Goal: Information Seeking & Learning: Learn about a topic

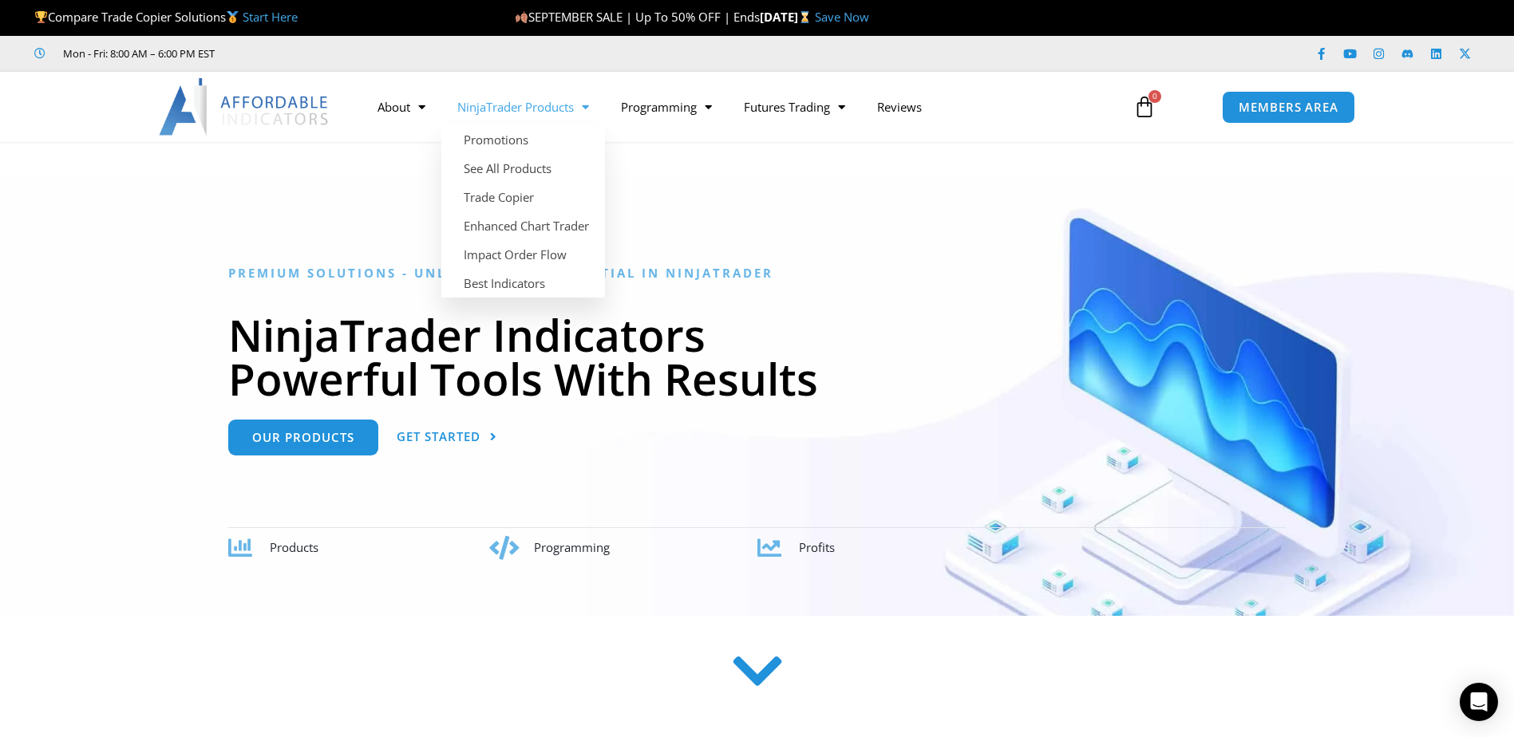
click at [295, 456] on div "Premium Solutions - Unlocking the Potential in NinjaTrader NinjaTrader Indicato…" at bounding box center [756, 413] width 1057 height 294
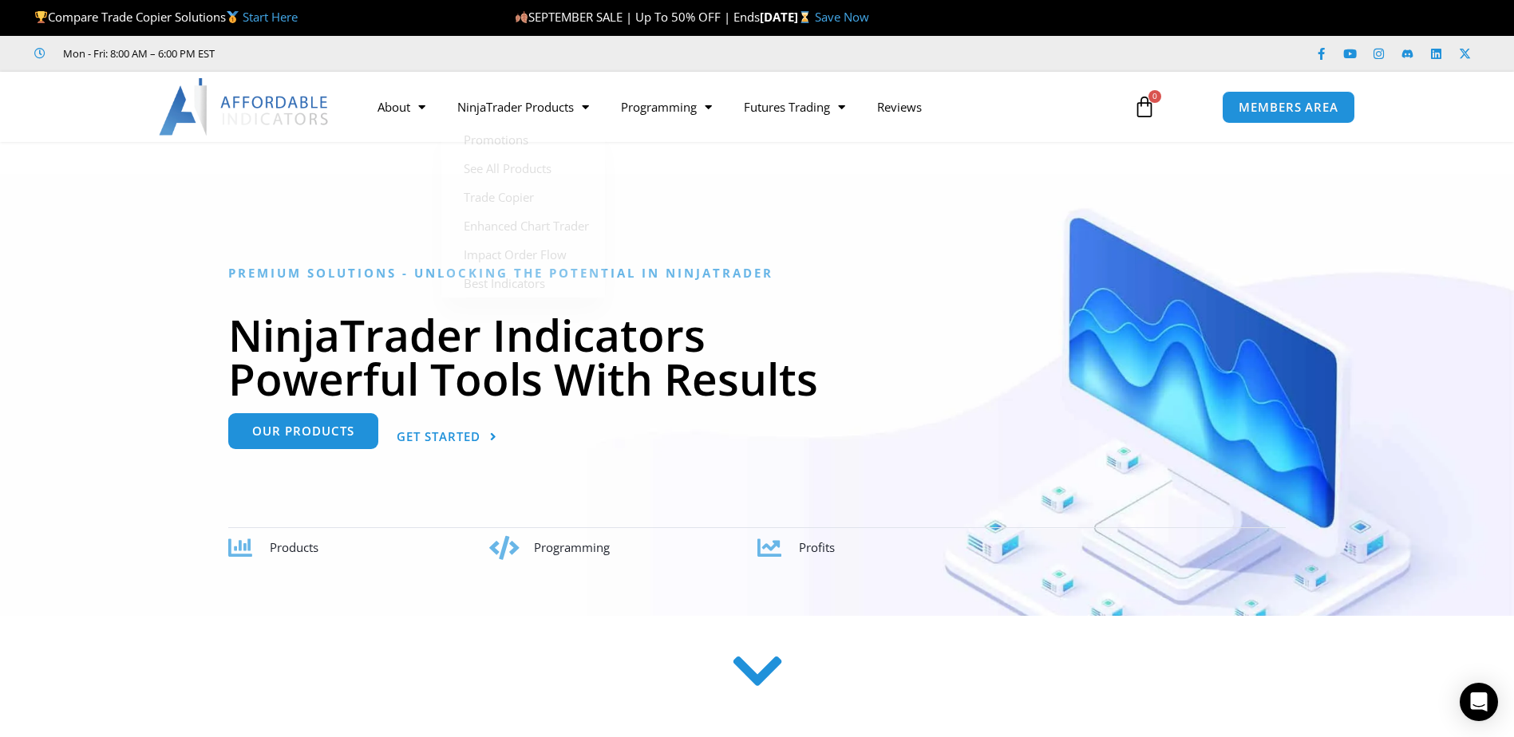
click at [310, 437] on span "Our Products" at bounding box center [303, 431] width 102 height 12
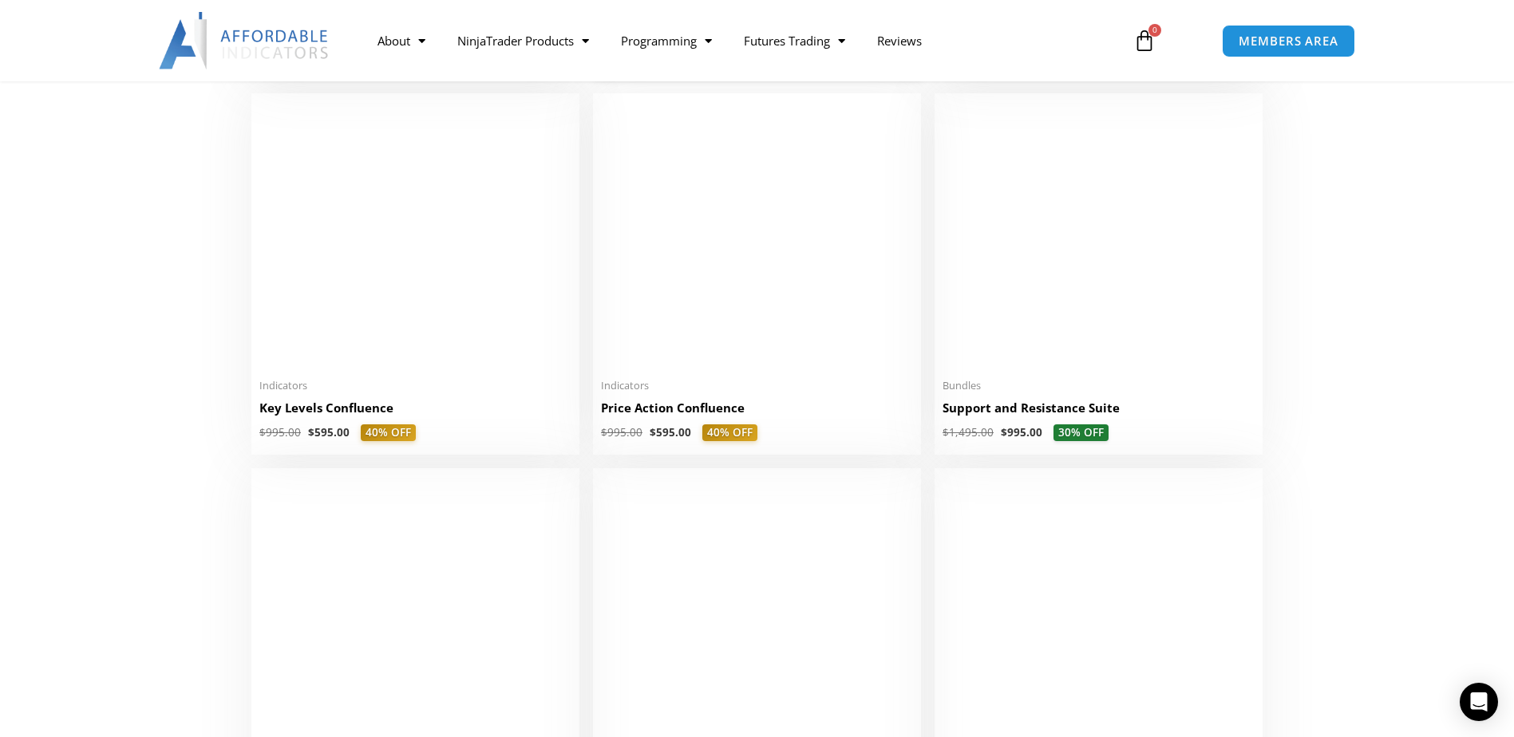
scroll to position [2234, 0]
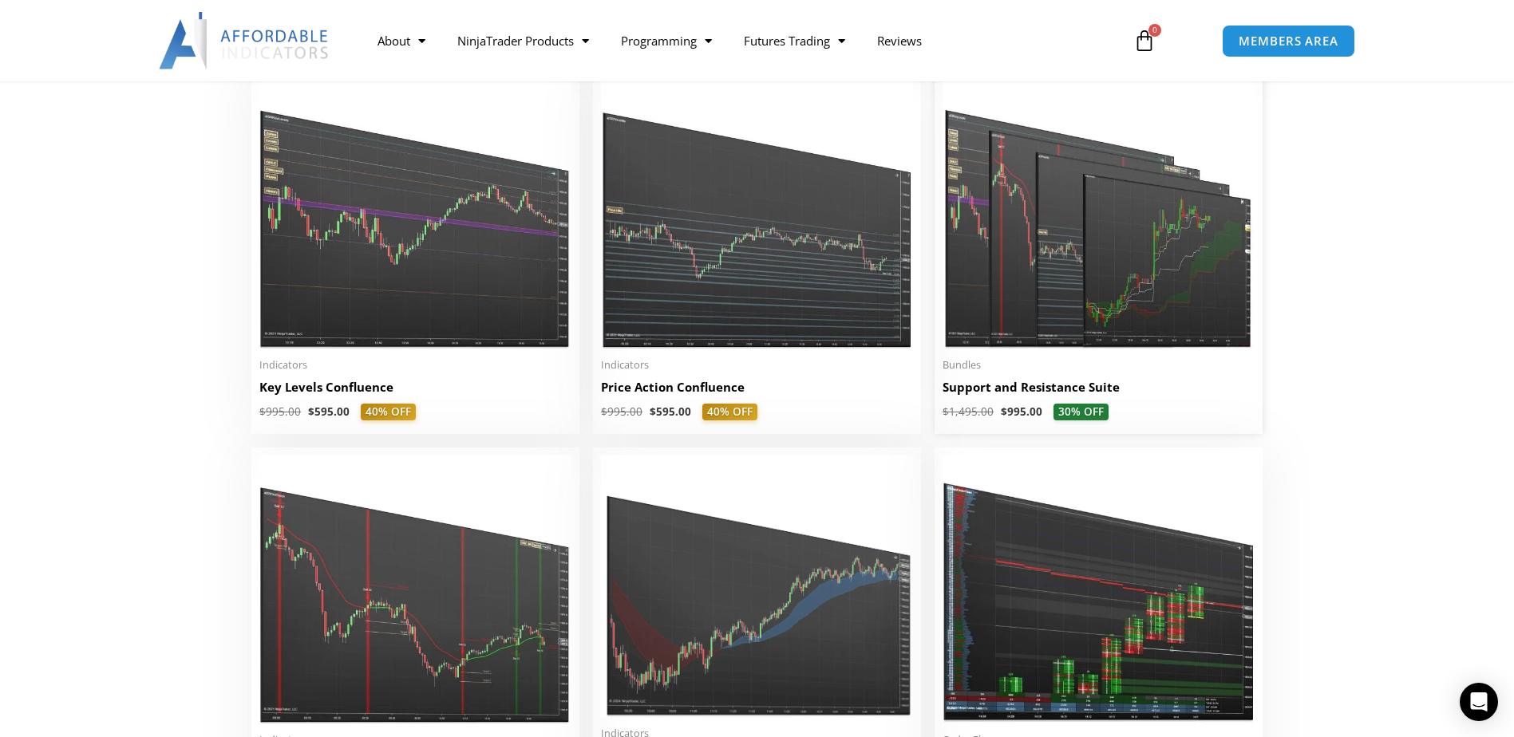
drag, startPoint x: 1154, startPoint y: 207, endPoint x: 1094, endPoint y: 248, distance: 72.4
click at [1094, 248] on img at bounding box center [1098, 215] width 312 height 268
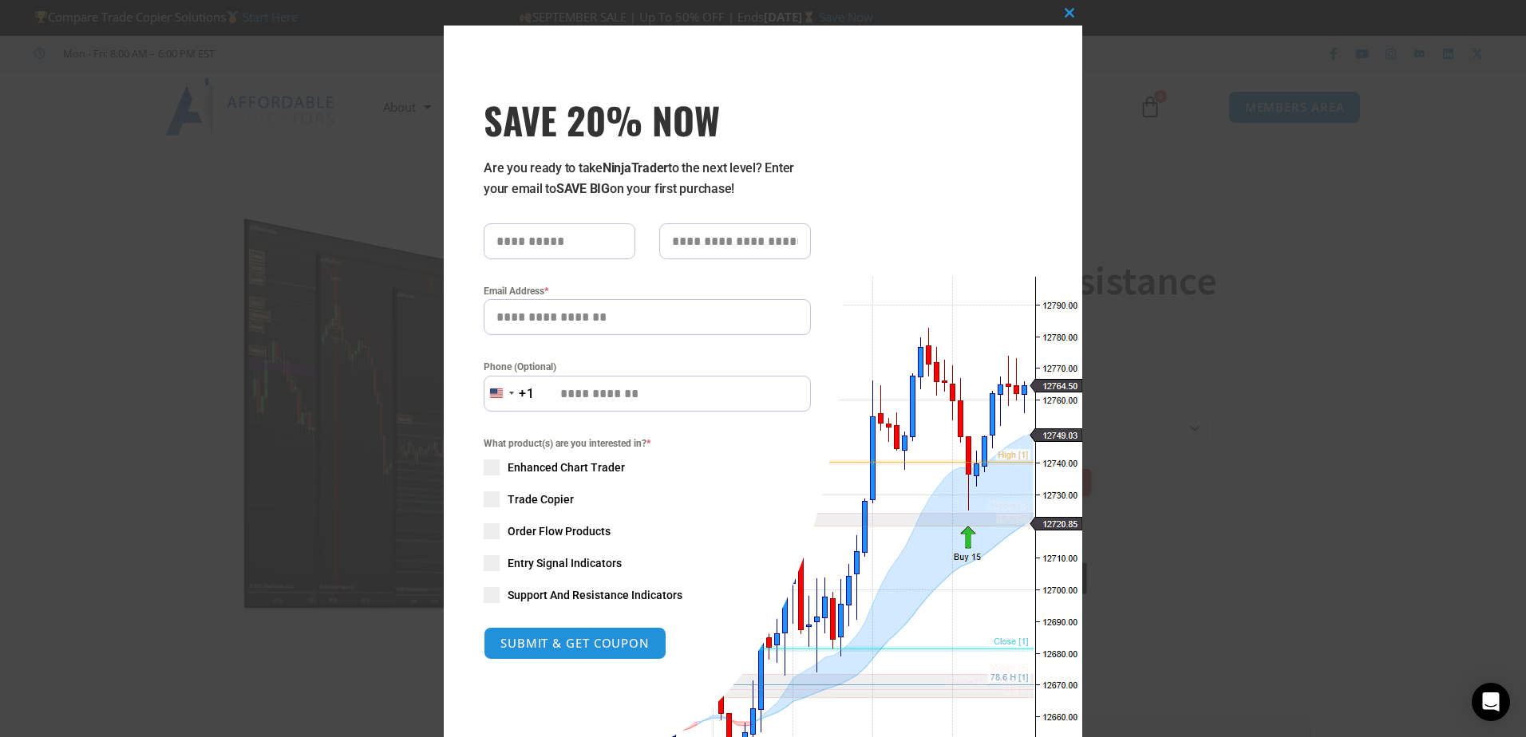
click at [261, 167] on div "Close this module SAVE 20% NOW Are you ready to take NinjaTrader to the next le…" at bounding box center [763, 368] width 1526 height 737
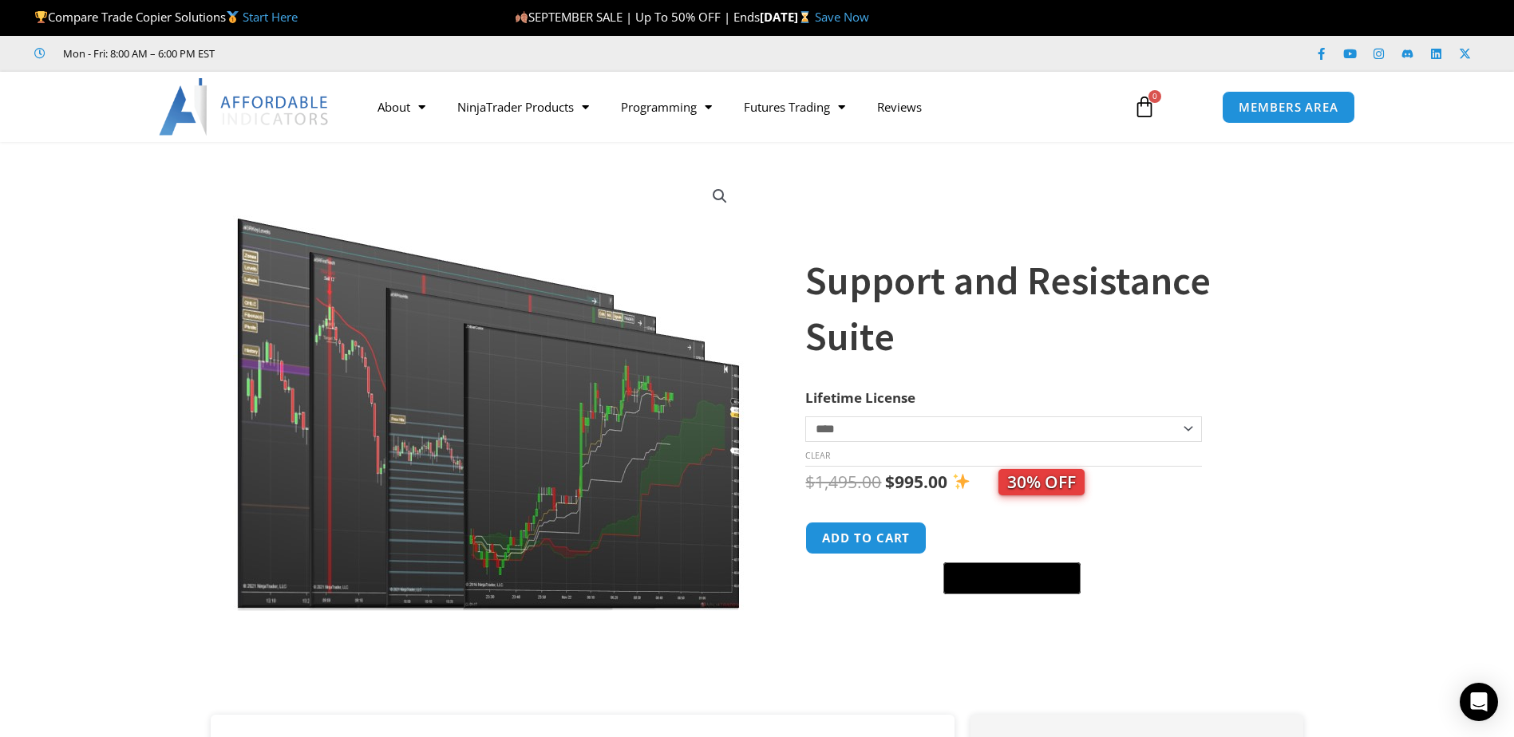
scroll to position [479, 0]
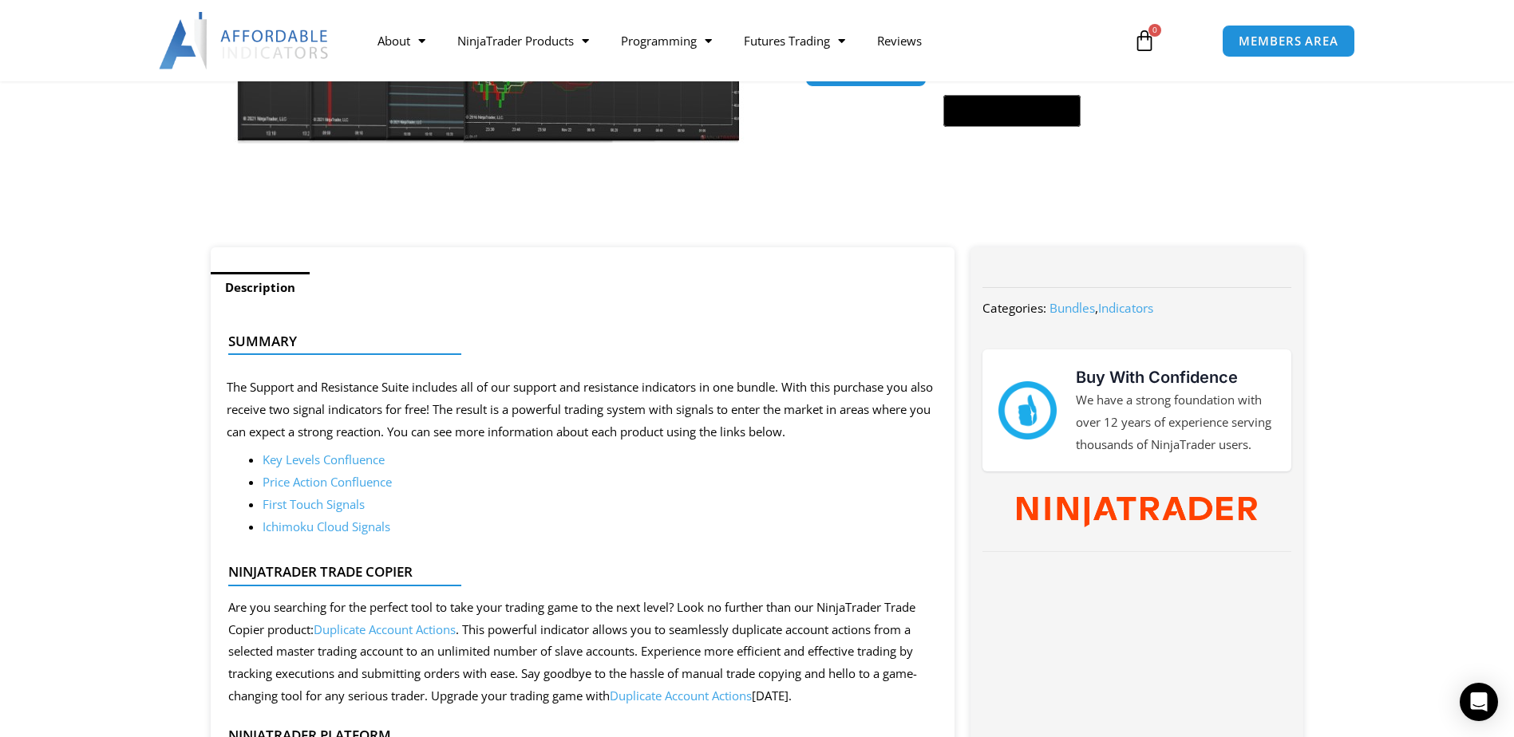
click at [333, 460] on link "Key Levels Confluence" at bounding box center [324, 460] width 122 height 16
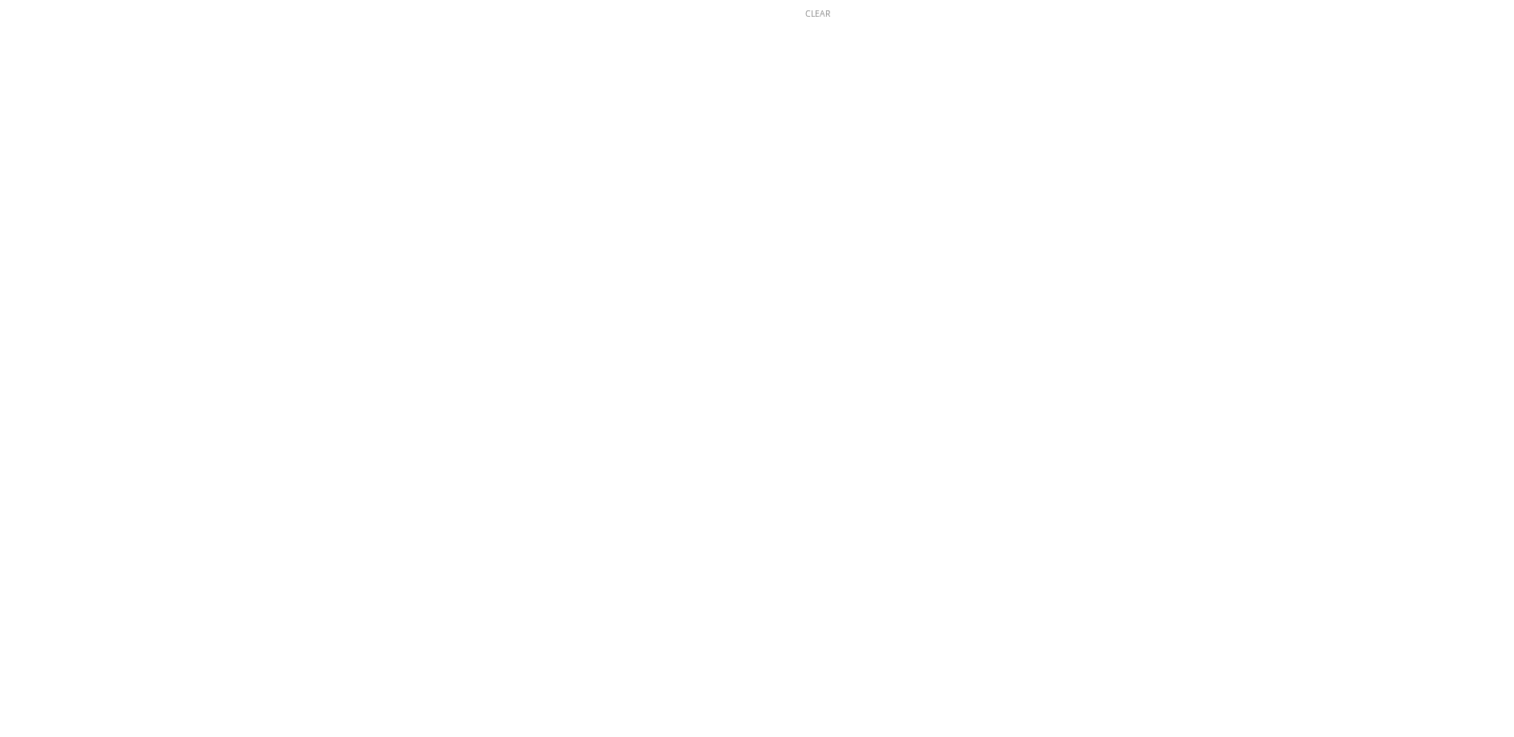
scroll to position [479, 0]
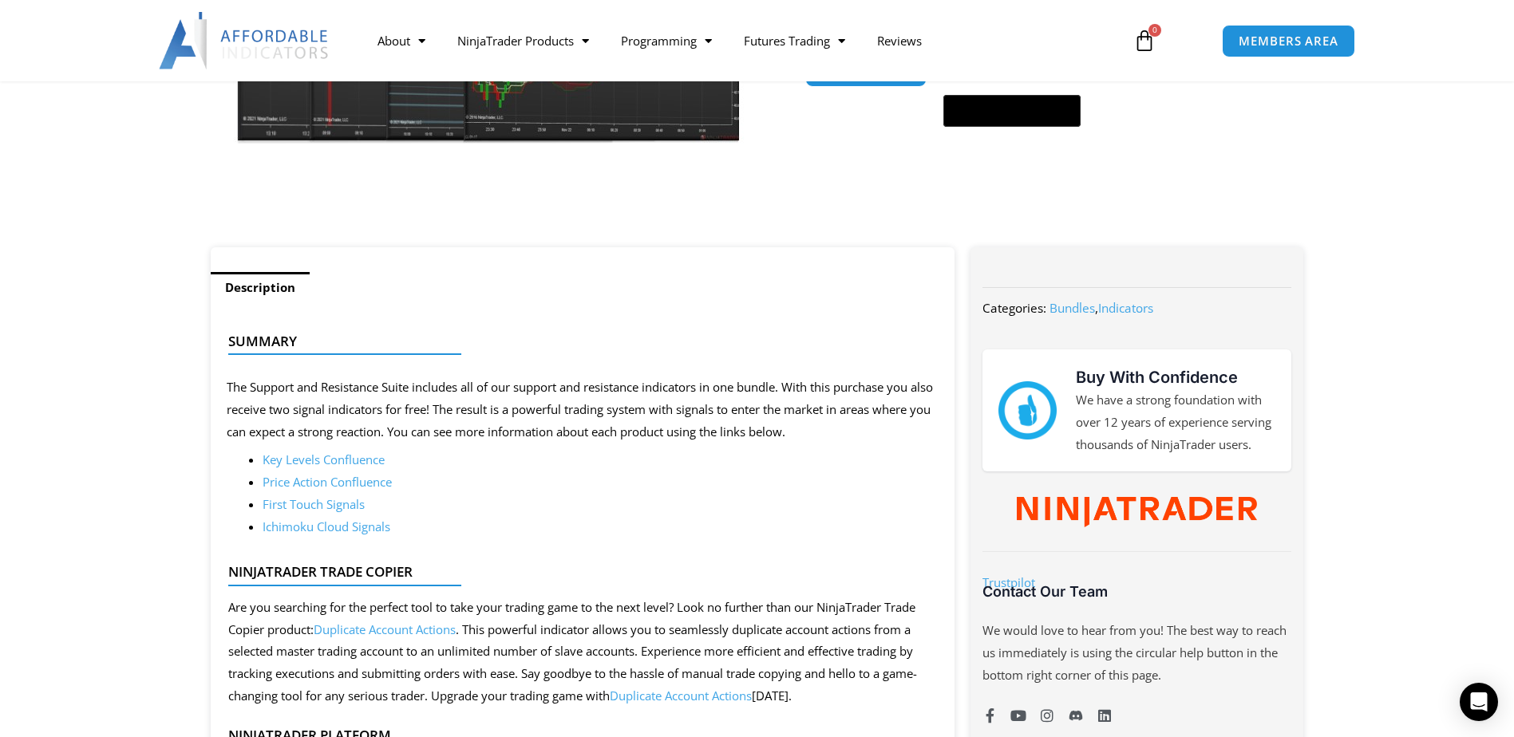
click at [355, 483] on link "Price Action Confluence" at bounding box center [327, 482] width 129 height 16
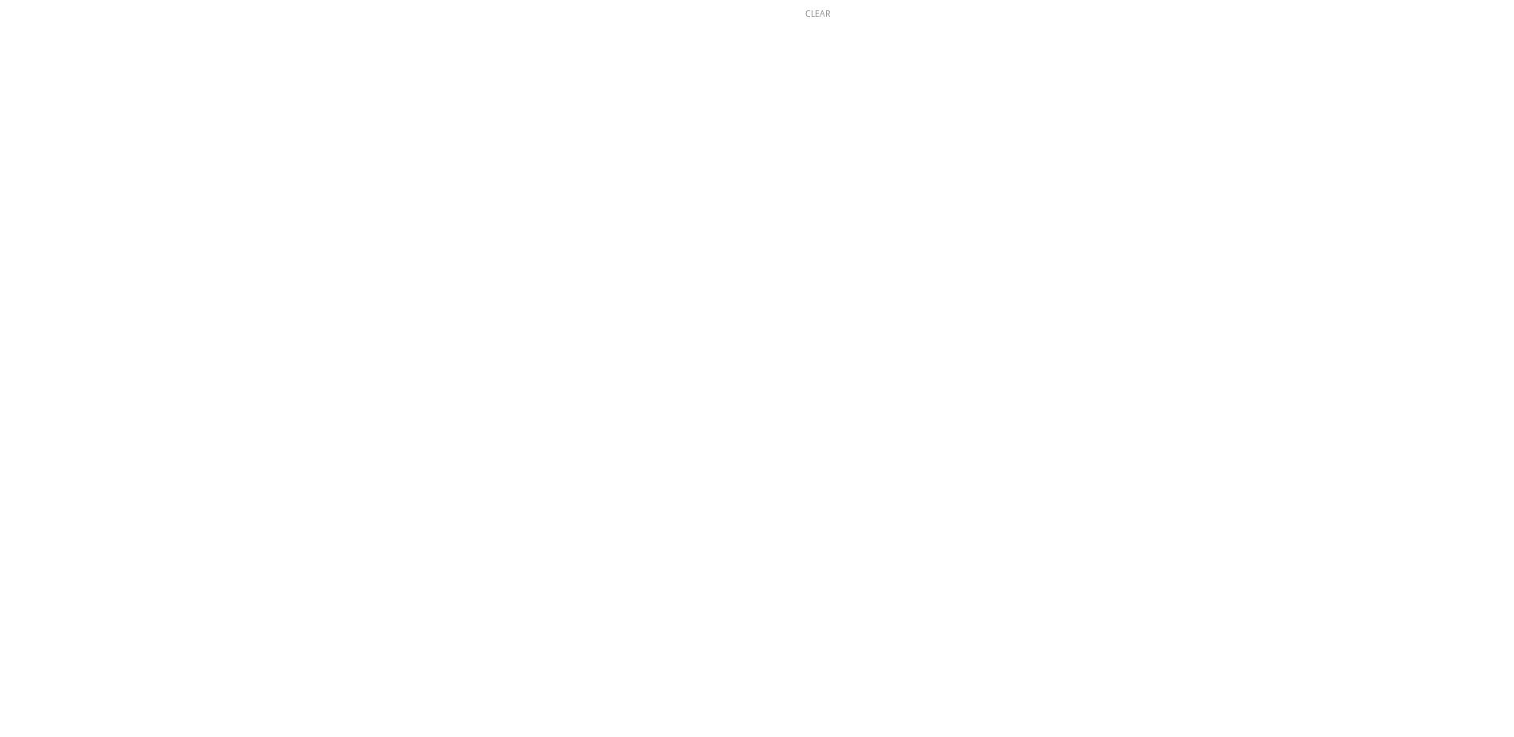
scroll to position [479, 0]
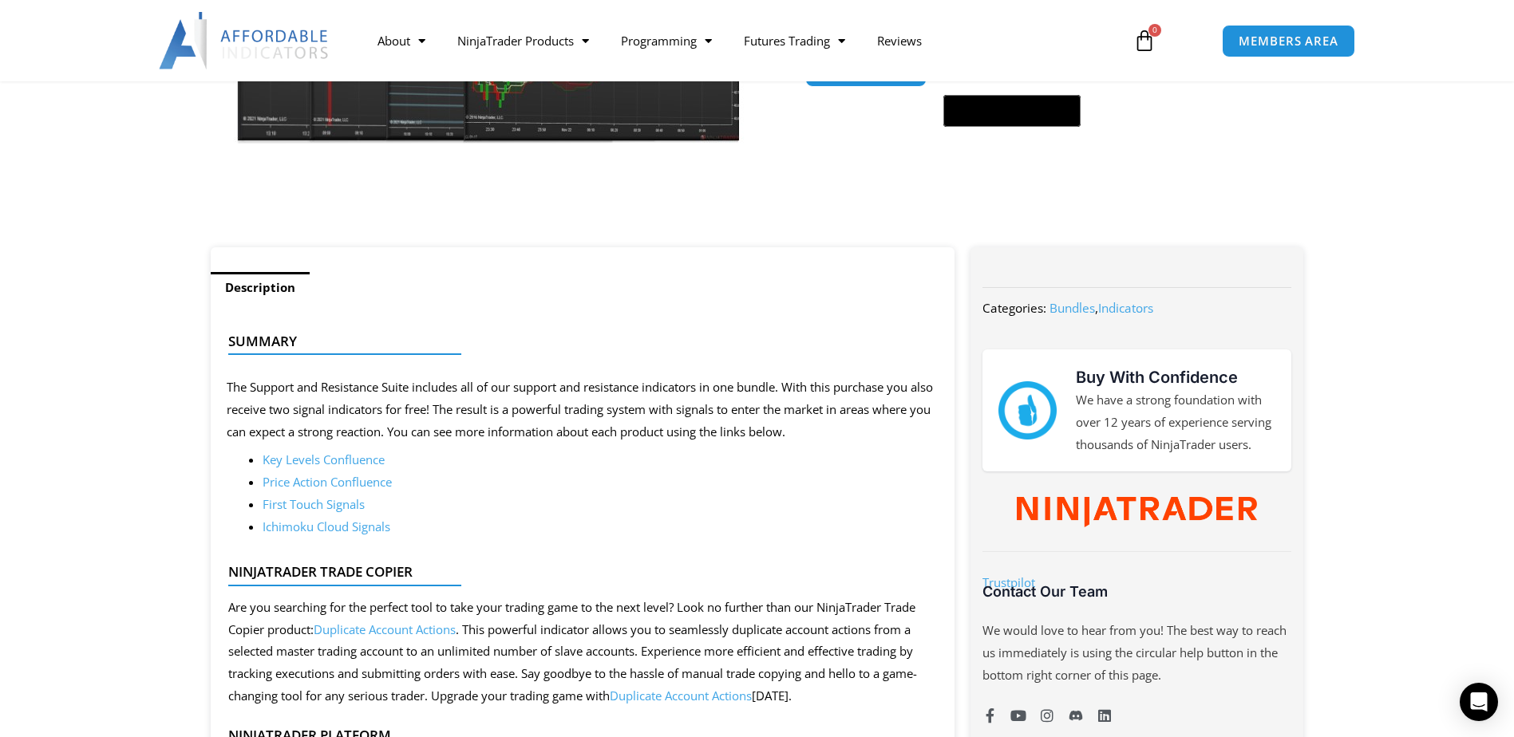
click at [303, 506] on link "First Touch Signals" at bounding box center [314, 504] width 102 height 16
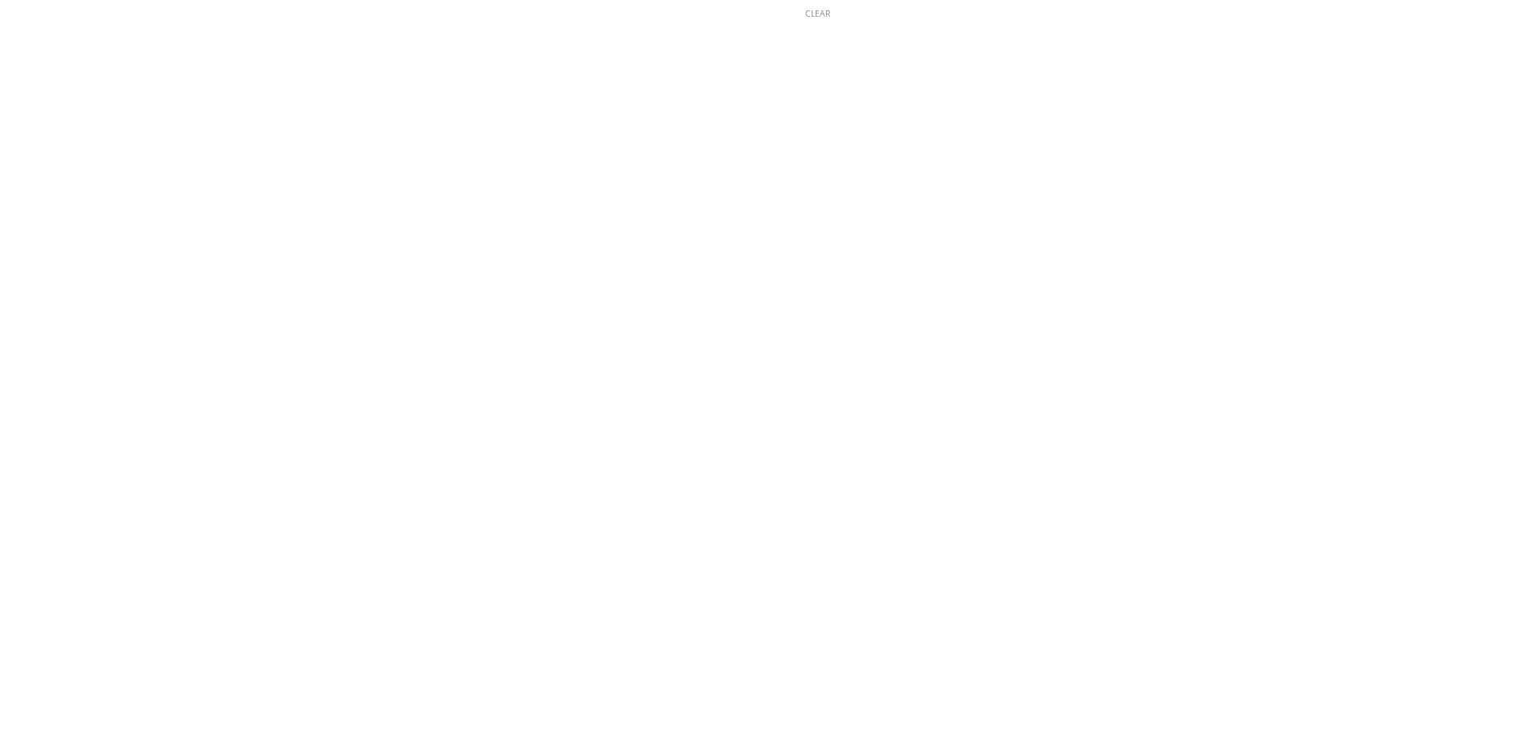
scroll to position [479, 0]
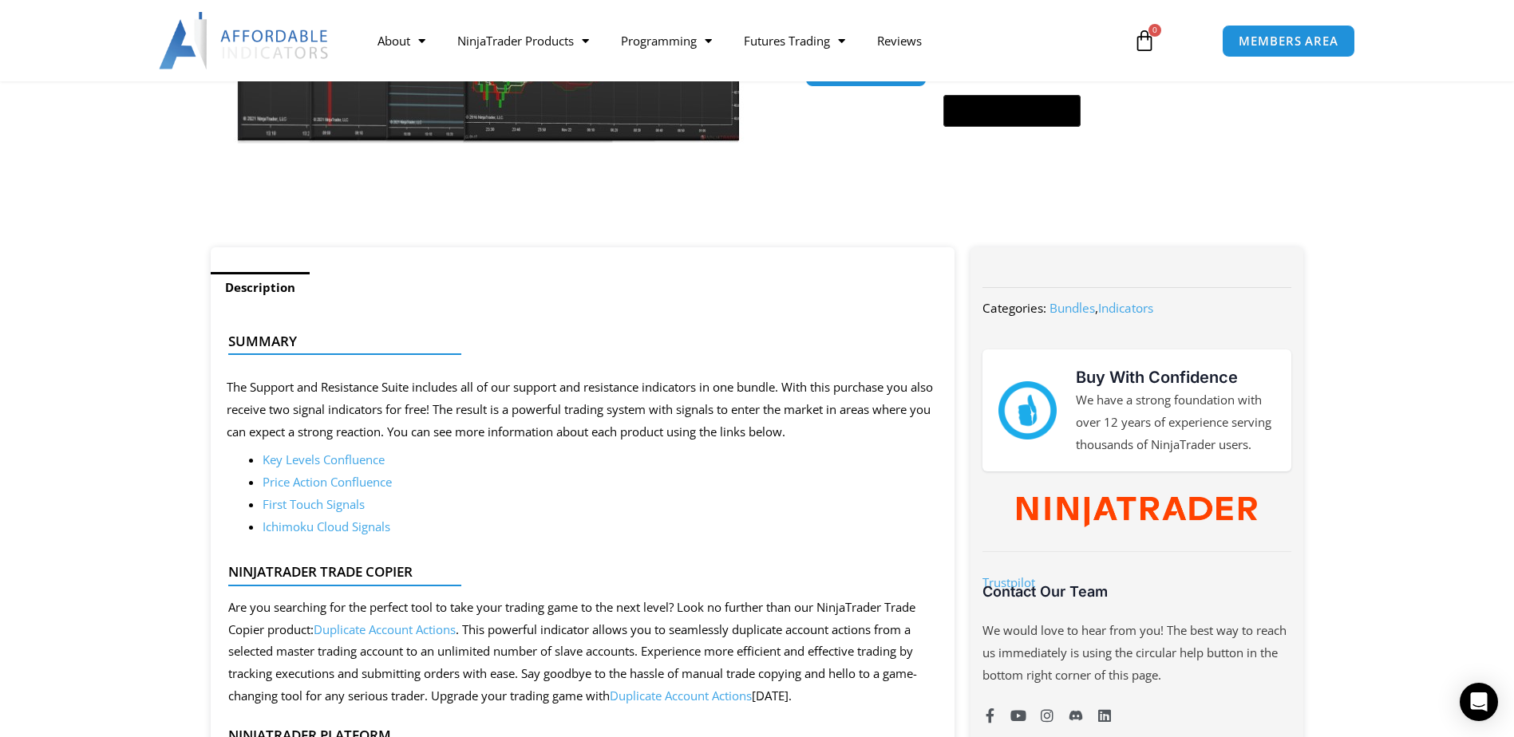
click at [320, 524] on link "Ichimoku Cloud Signals" at bounding box center [327, 527] width 128 height 16
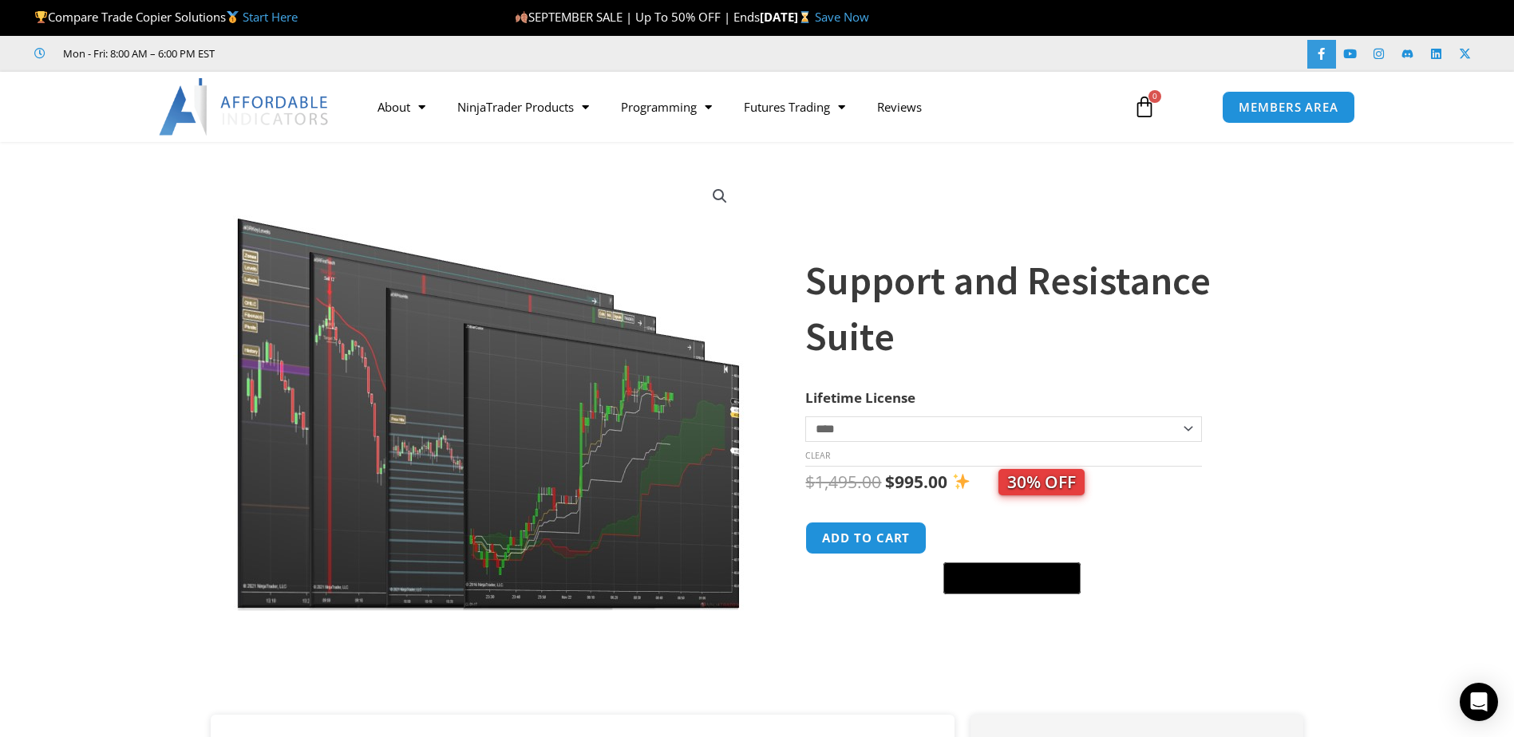
click at [1318, 52] on icon at bounding box center [1321, 54] width 12 height 12
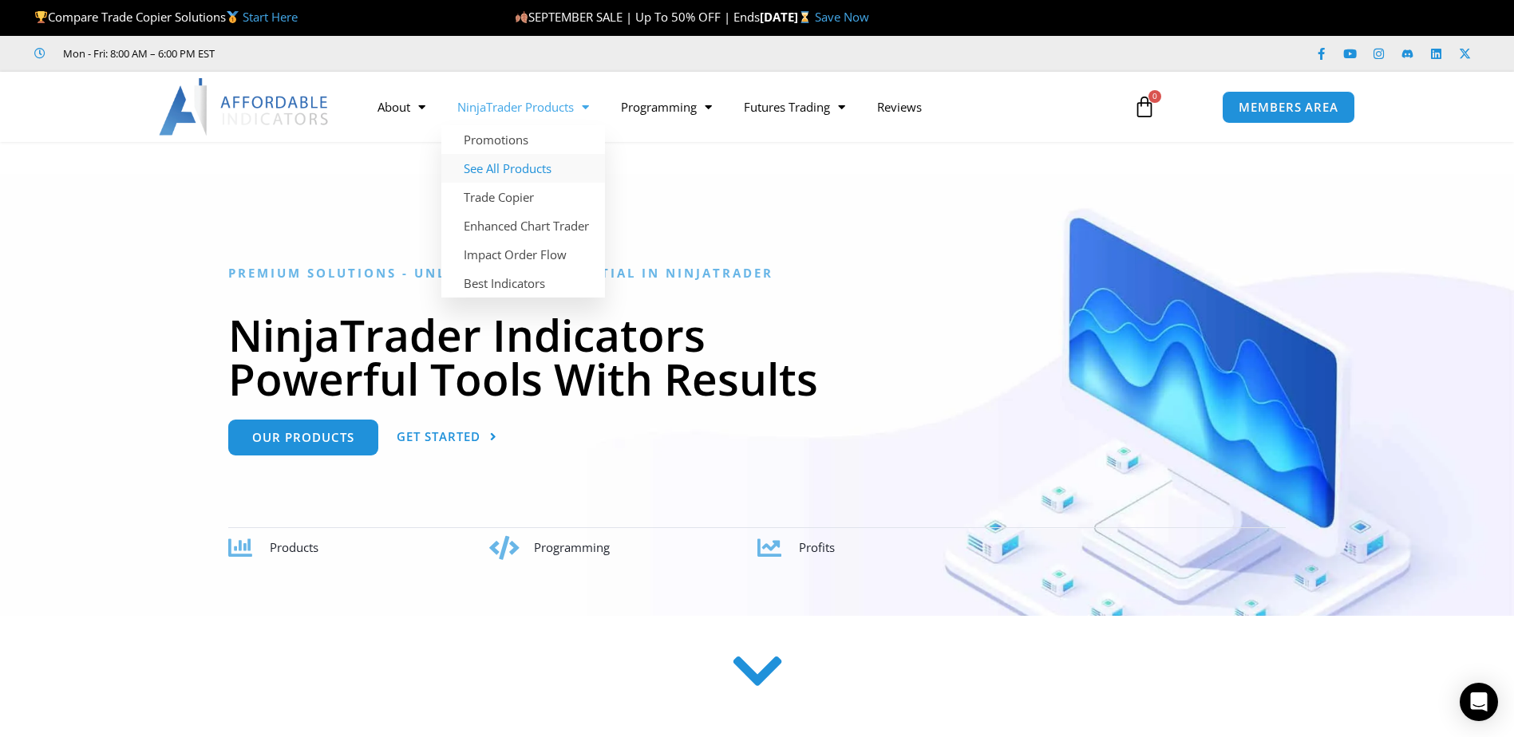
click at [528, 164] on link "See All Products" at bounding box center [523, 168] width 164 height 29
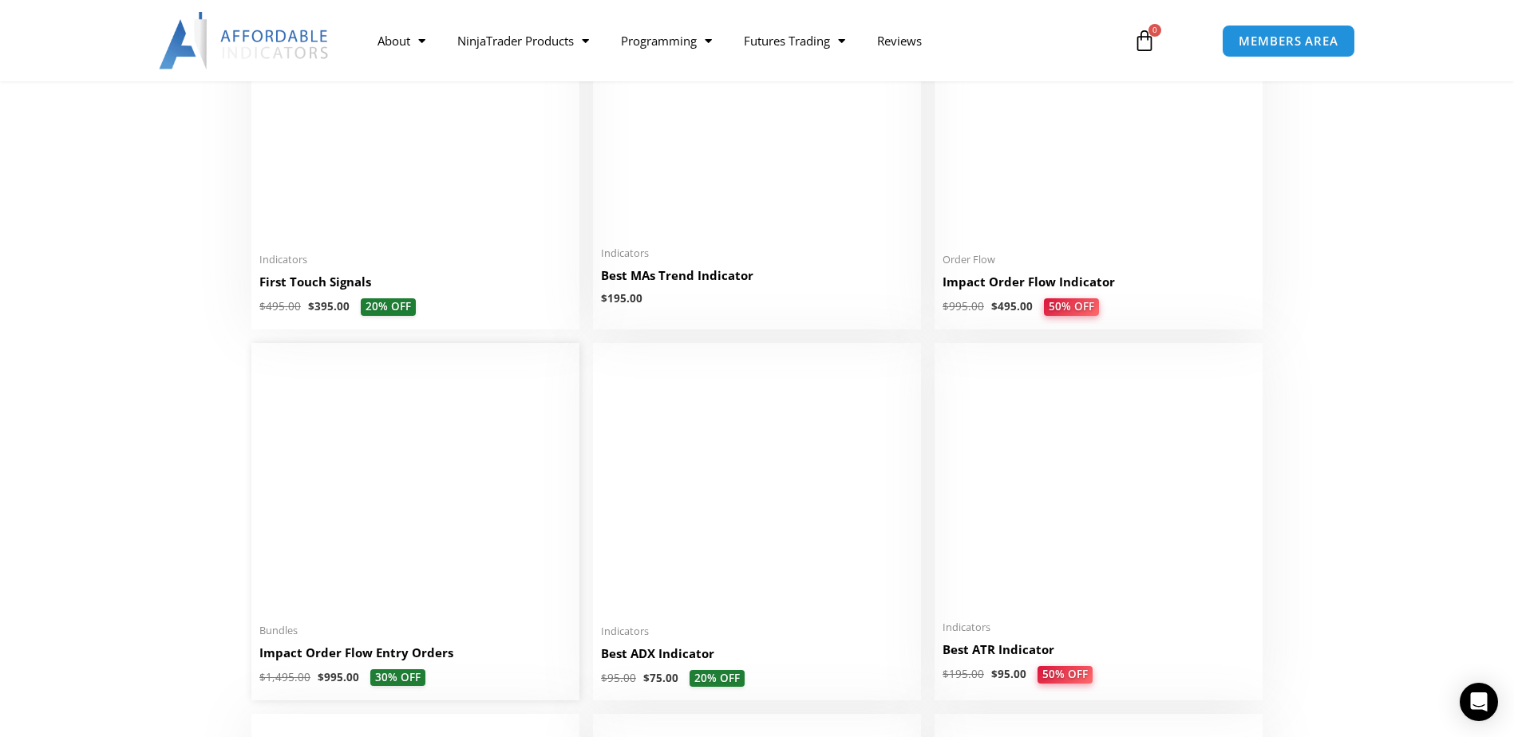
scroll to position [2793, 0]
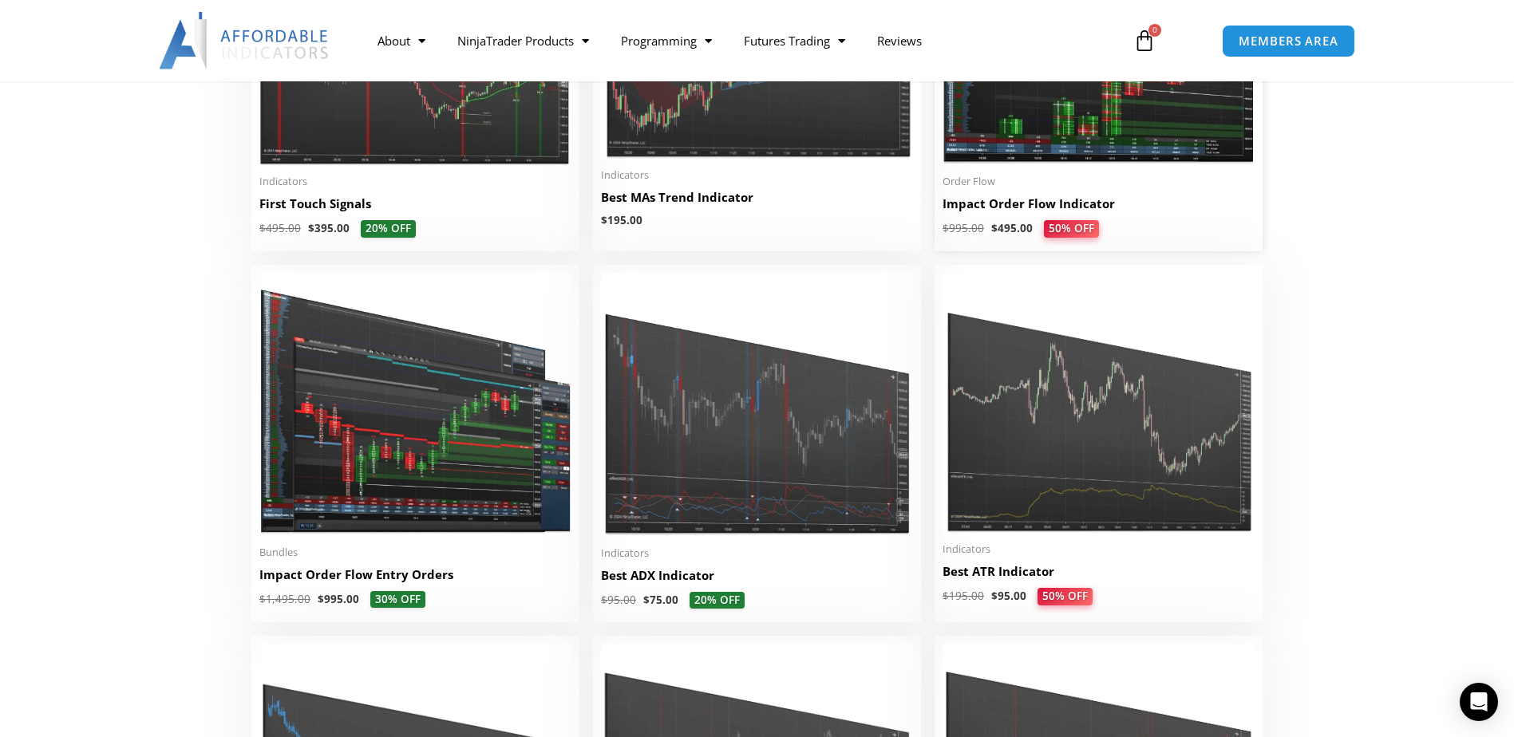
click at [1062, 152] on img at bounding box center [1098, 31] width 312 height 268
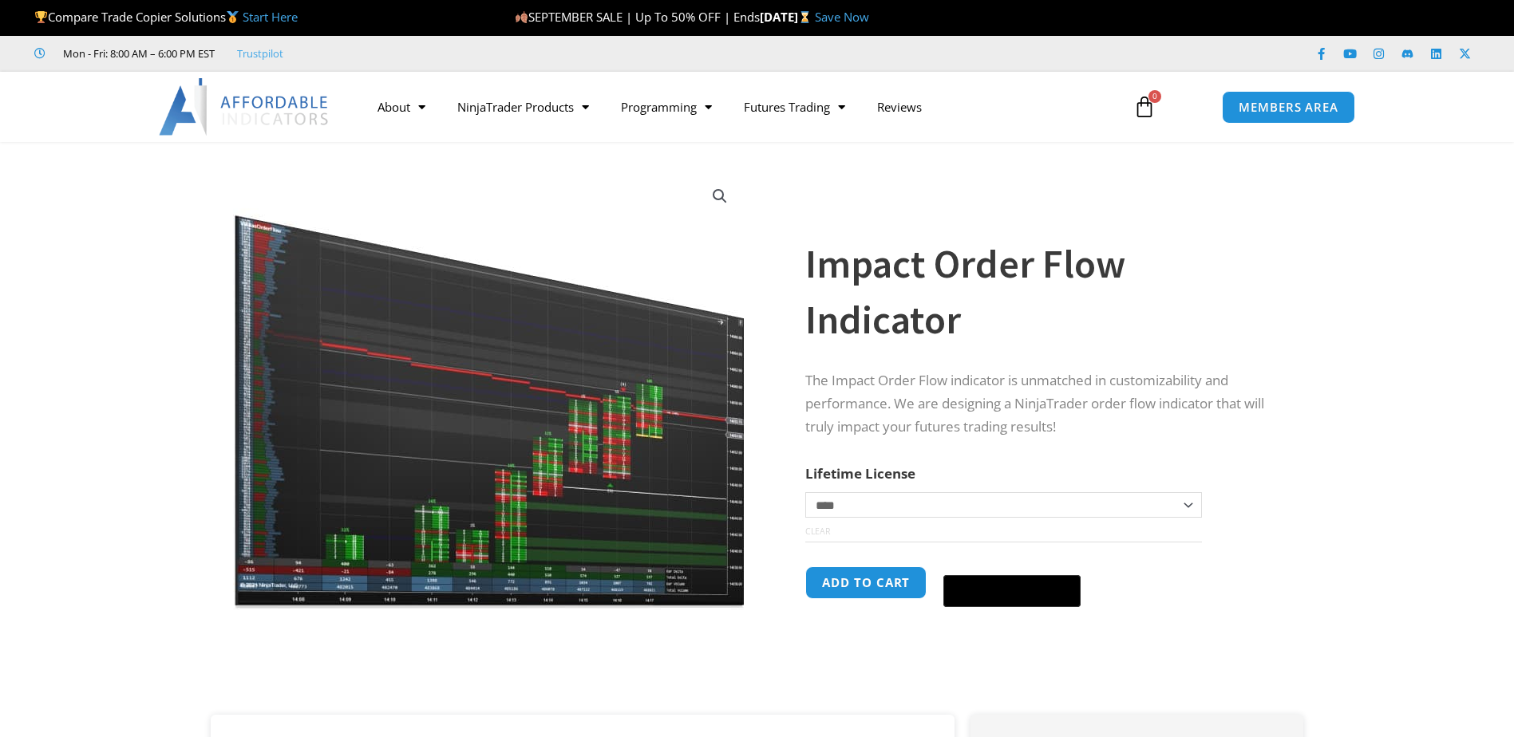
click at [862, 303] on h1 "Impact Order Flow Indicator" at bounding box center [1038, 292] width 466 height 112
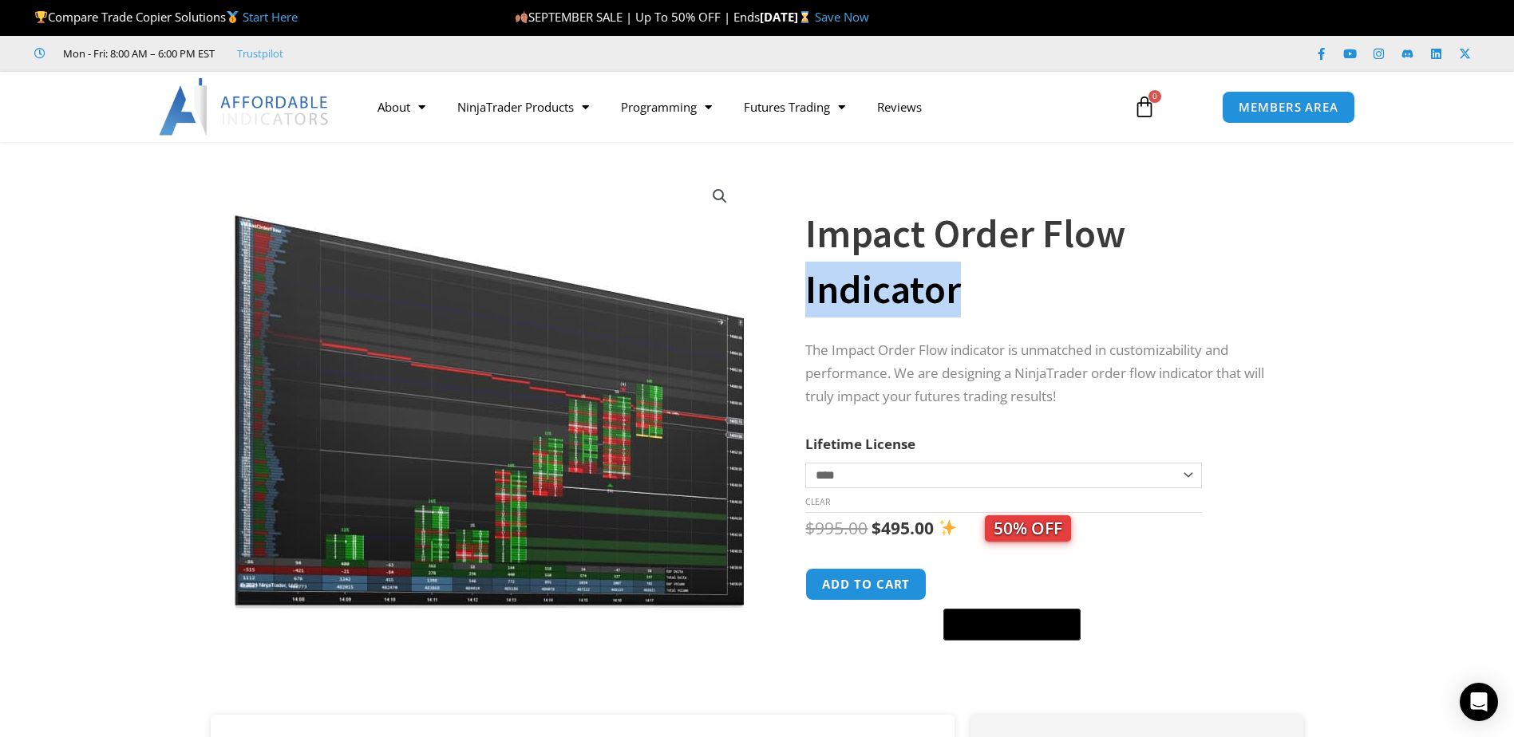
click at [862, 303] on h1 "Impact Order Flow Indicator" at bounding box center [1038, 262] width 466 height 112
click at [862, 302] on h1 "Impact Order Flow Indicator" at bounding box center [1038, 262] width 466 height 112
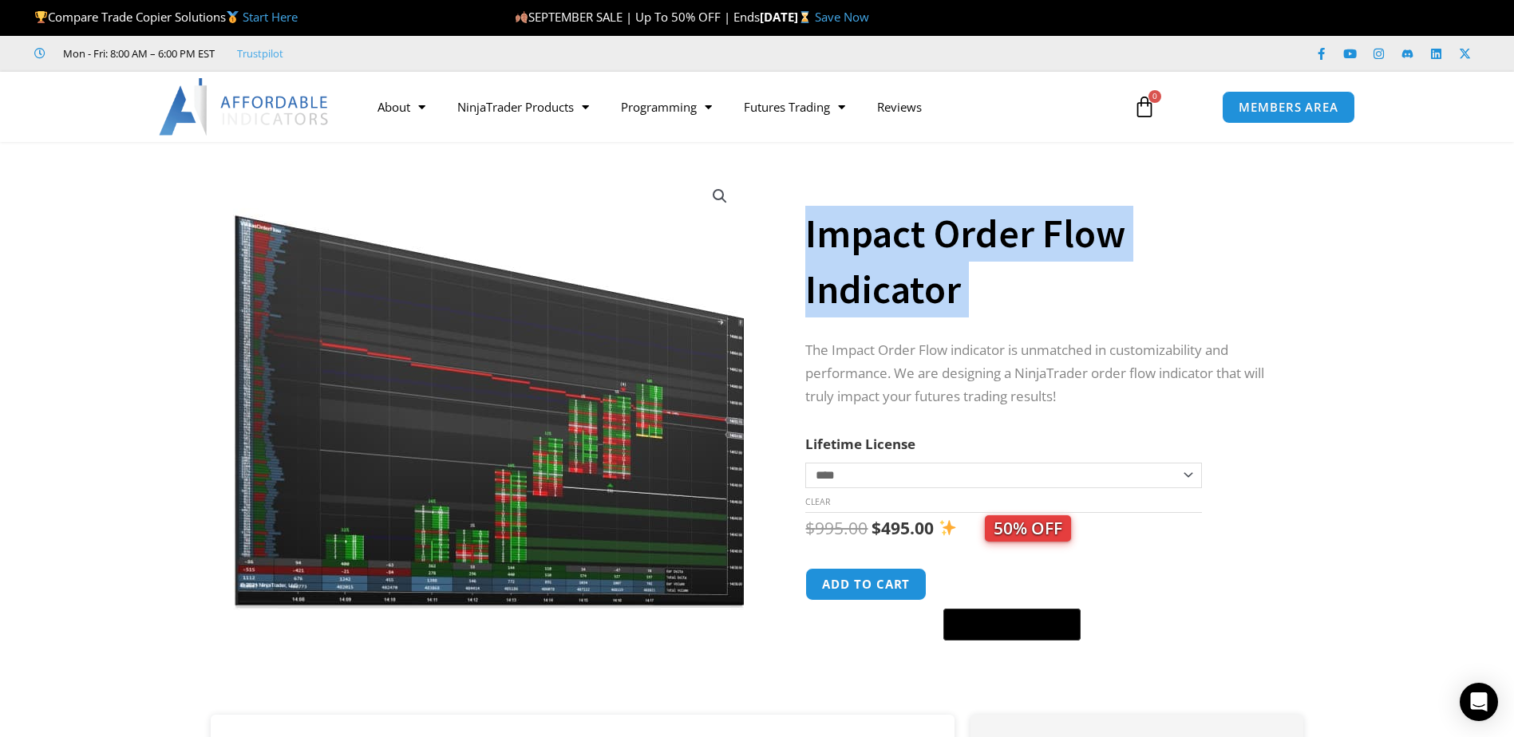
copy div "Impact Order Flow Indicator"
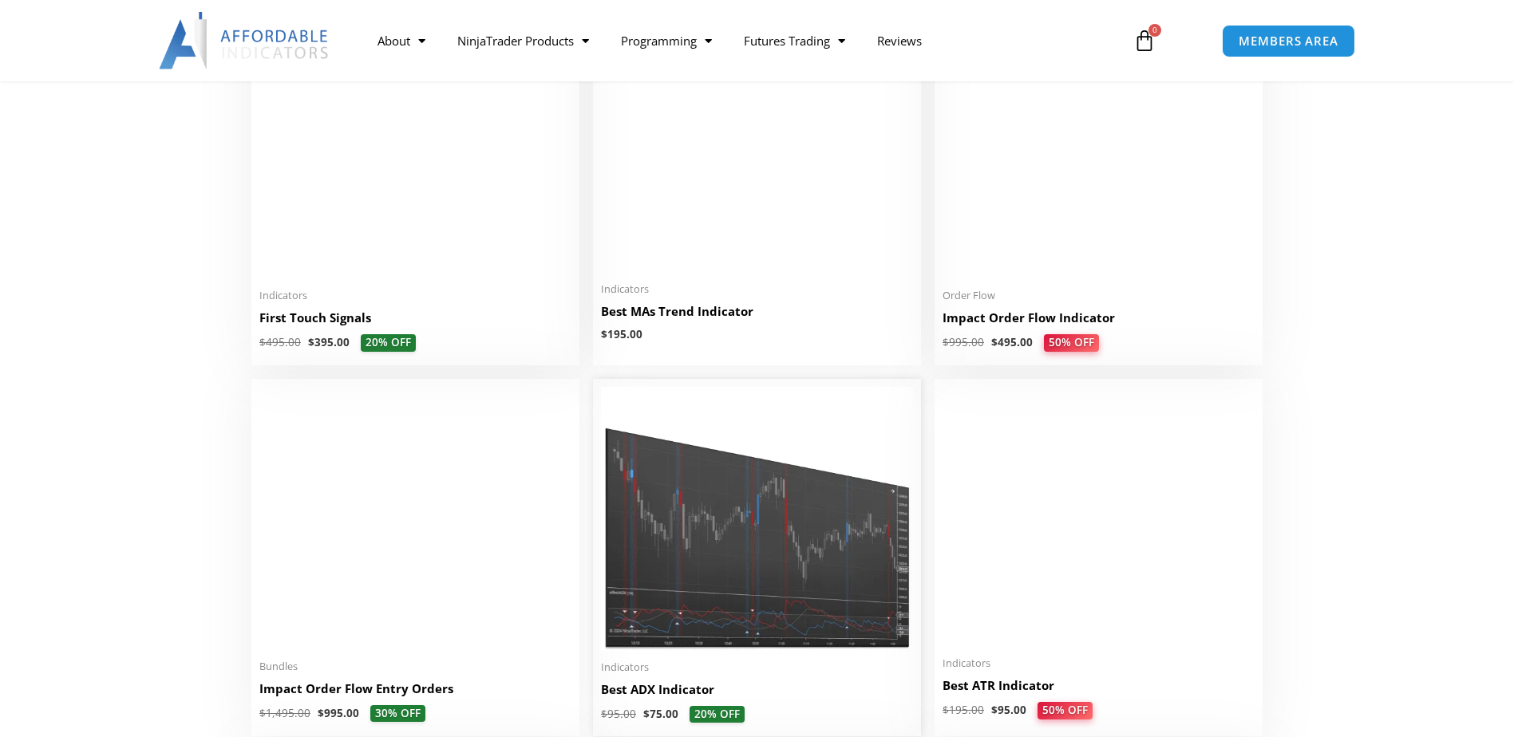
scroll to position [2793, 0]
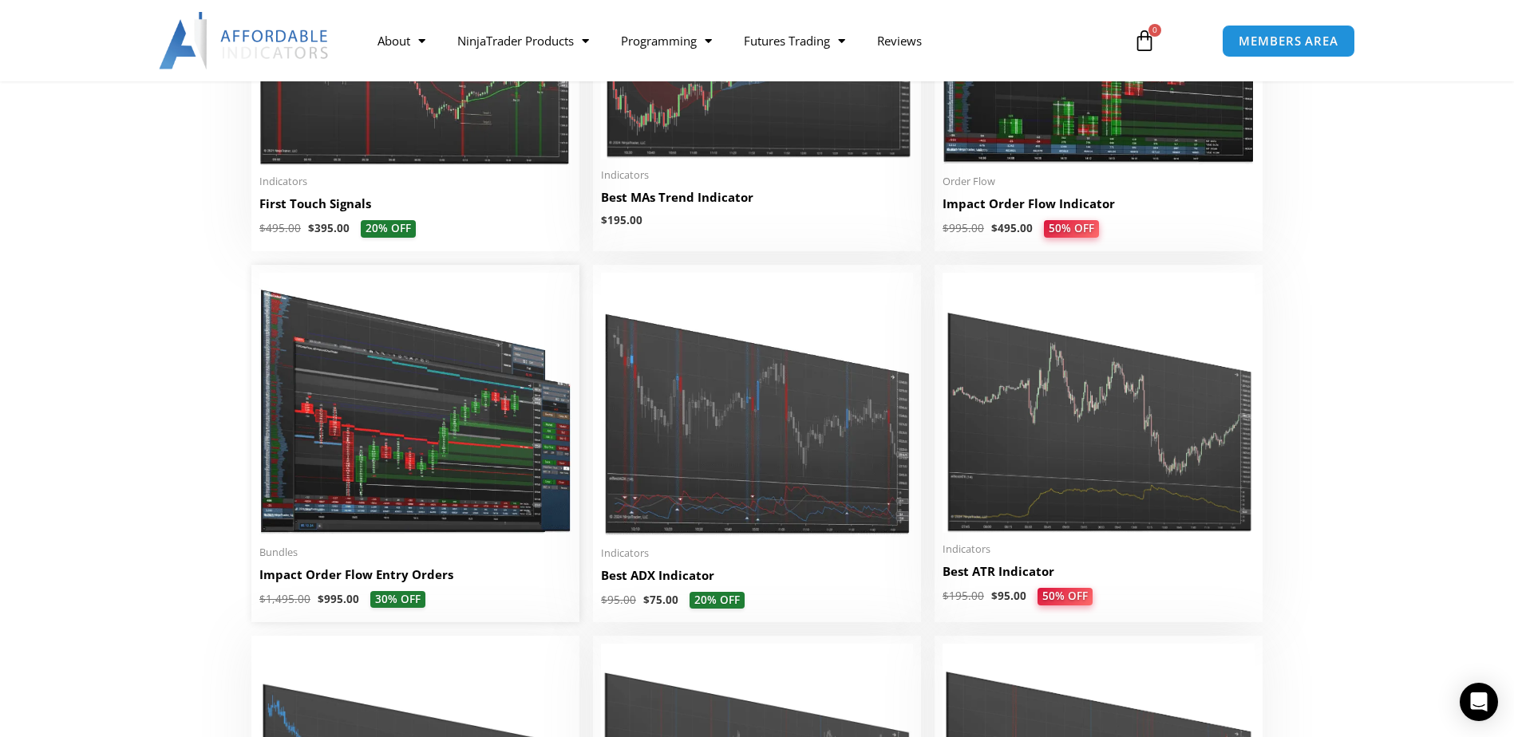
click at [475, 400] on img at bounding box center [415, 404] width 312 height 263
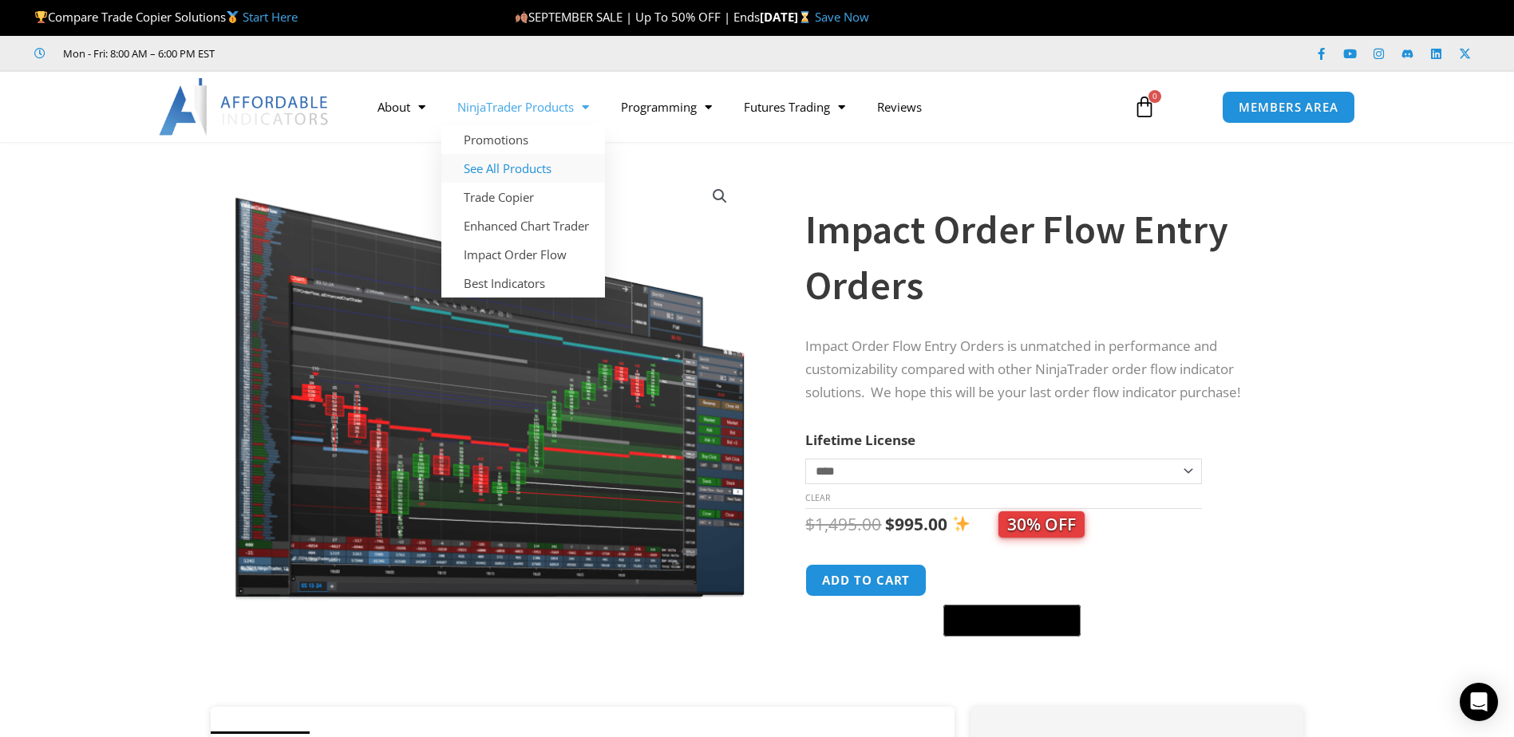
click at [557, 174] on link "See All Products" at bounding box center [523, 168] width 164 height 29
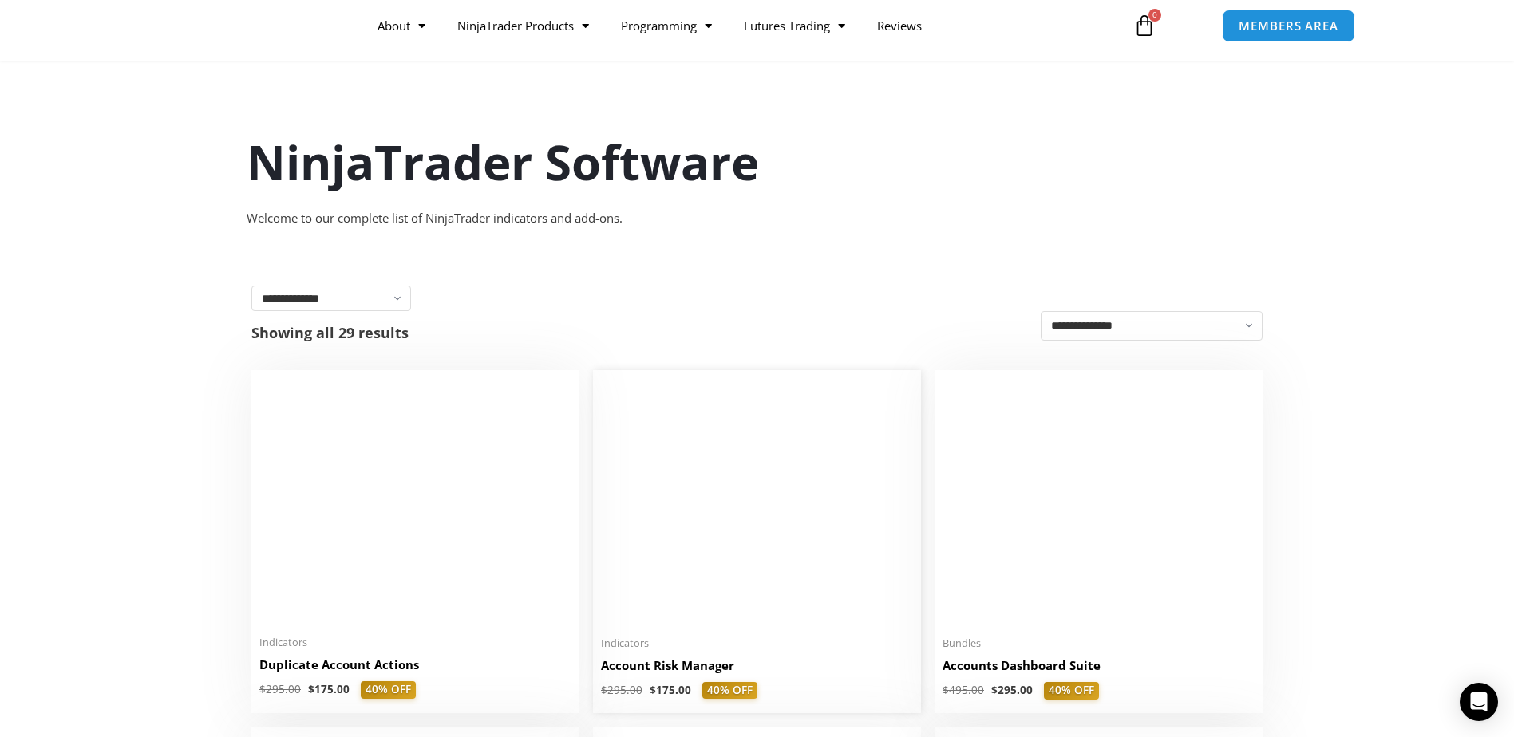
scroll to position [160, 0]
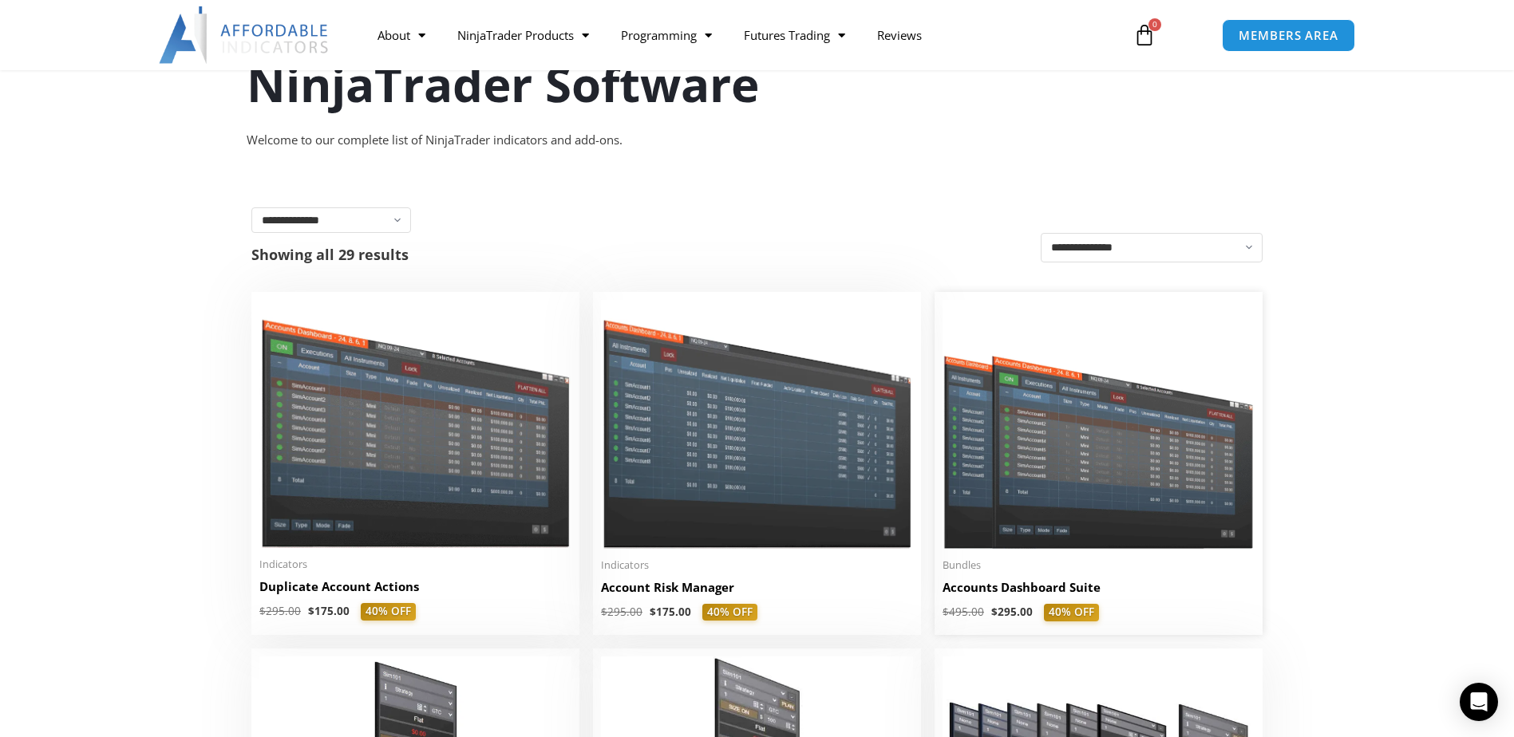
click at [1129, 405] on img at bounding box center [1098, 424] width 312 height 249
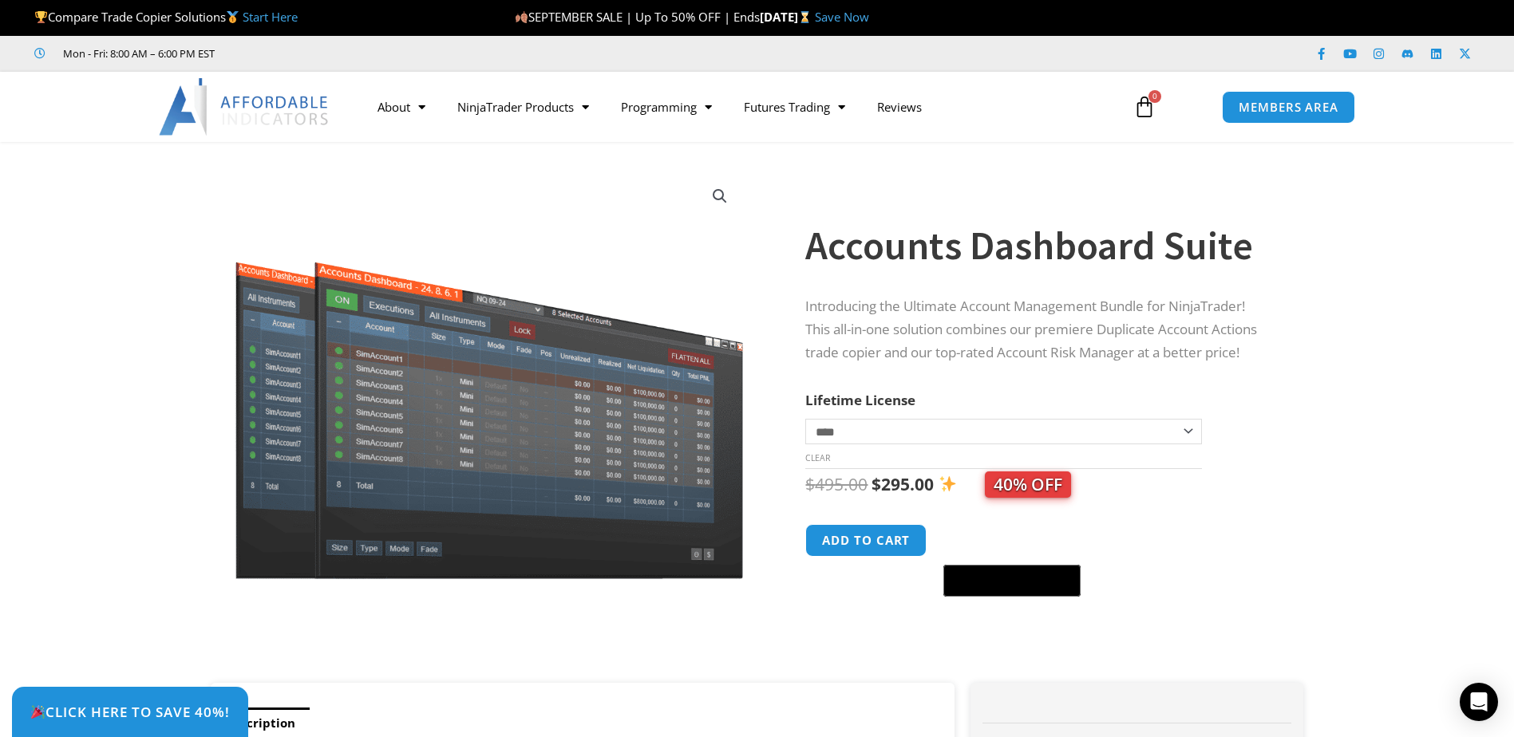
click at [287, 18] on link "Start Here" at bounding box center [270, 17] width 55 height 16
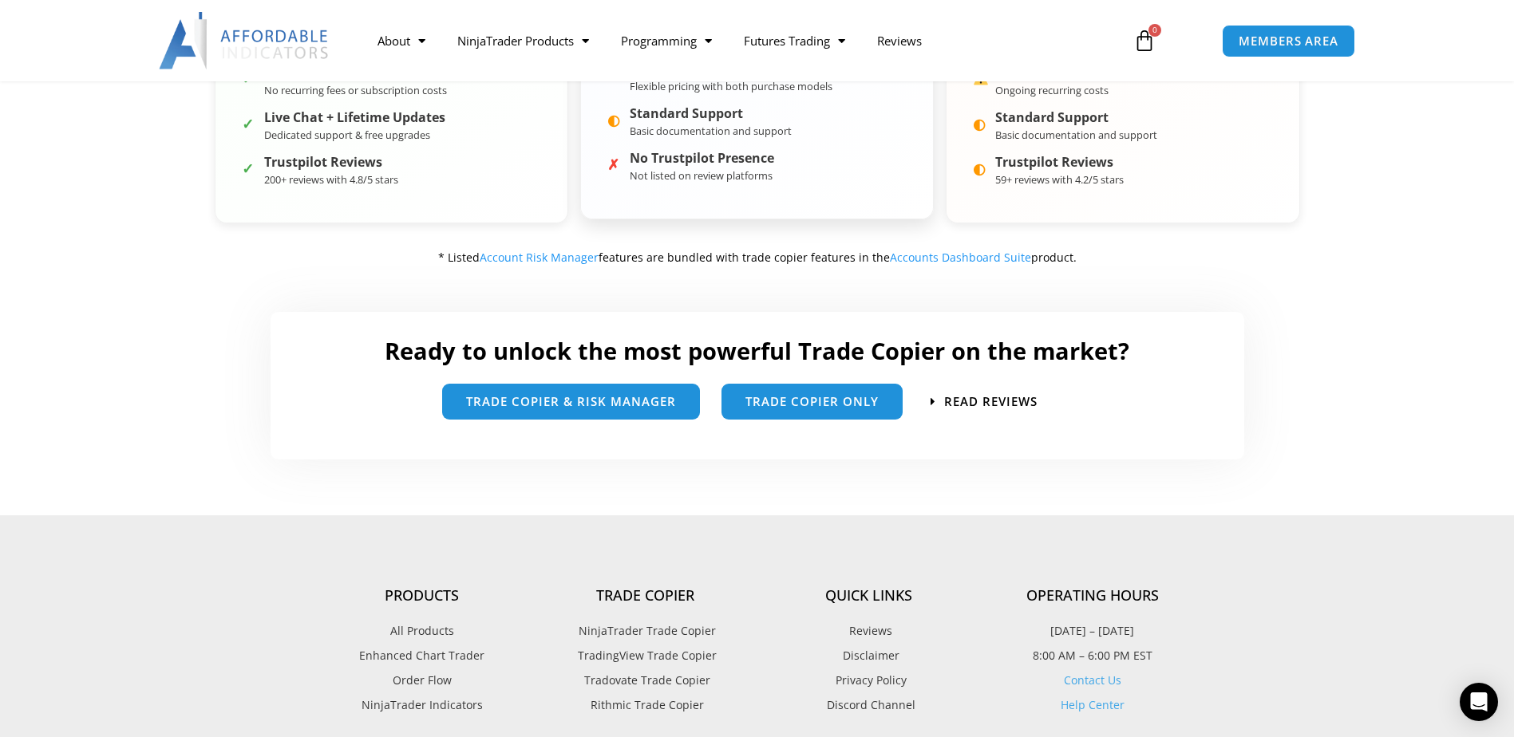
scroll to position [798, 0]
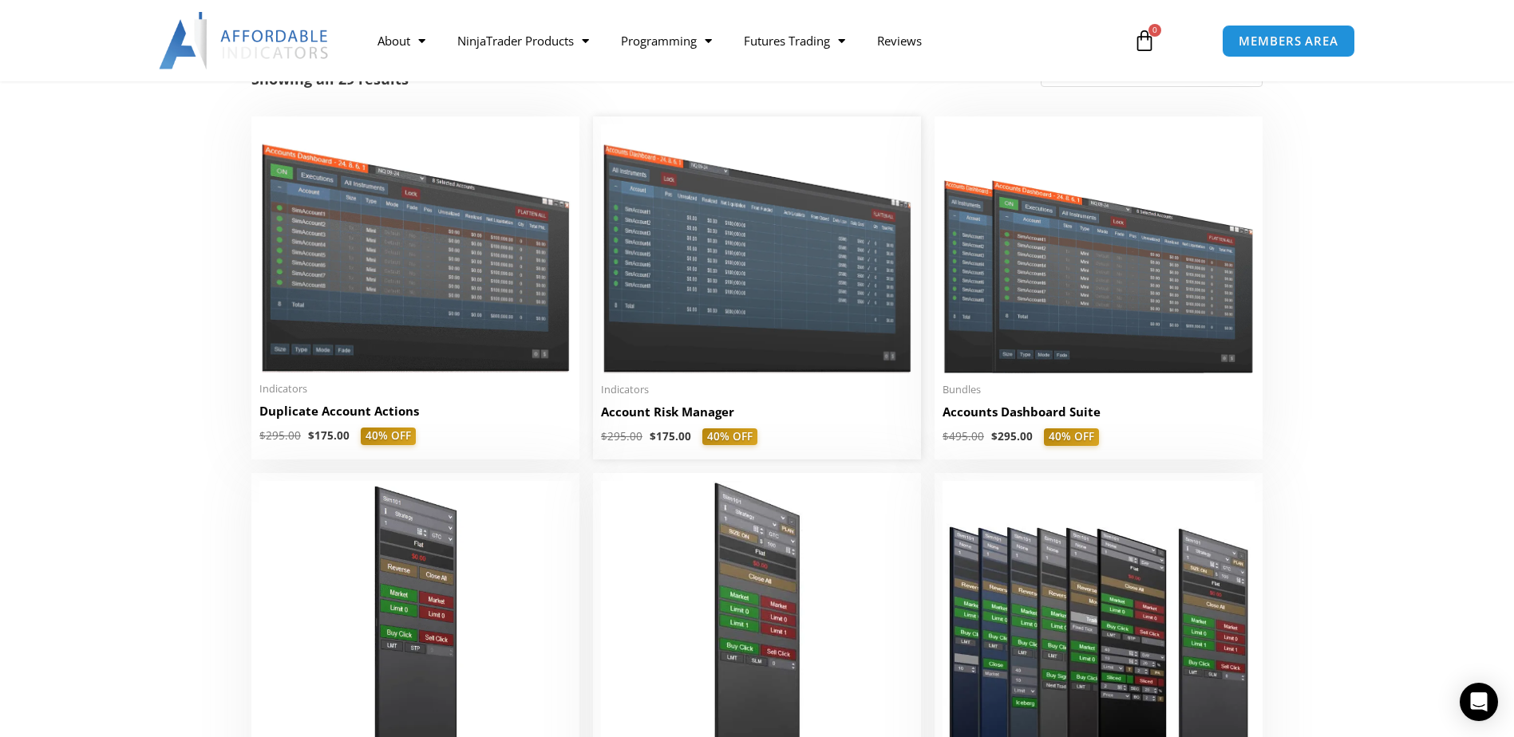
scroll to position [559, 0]
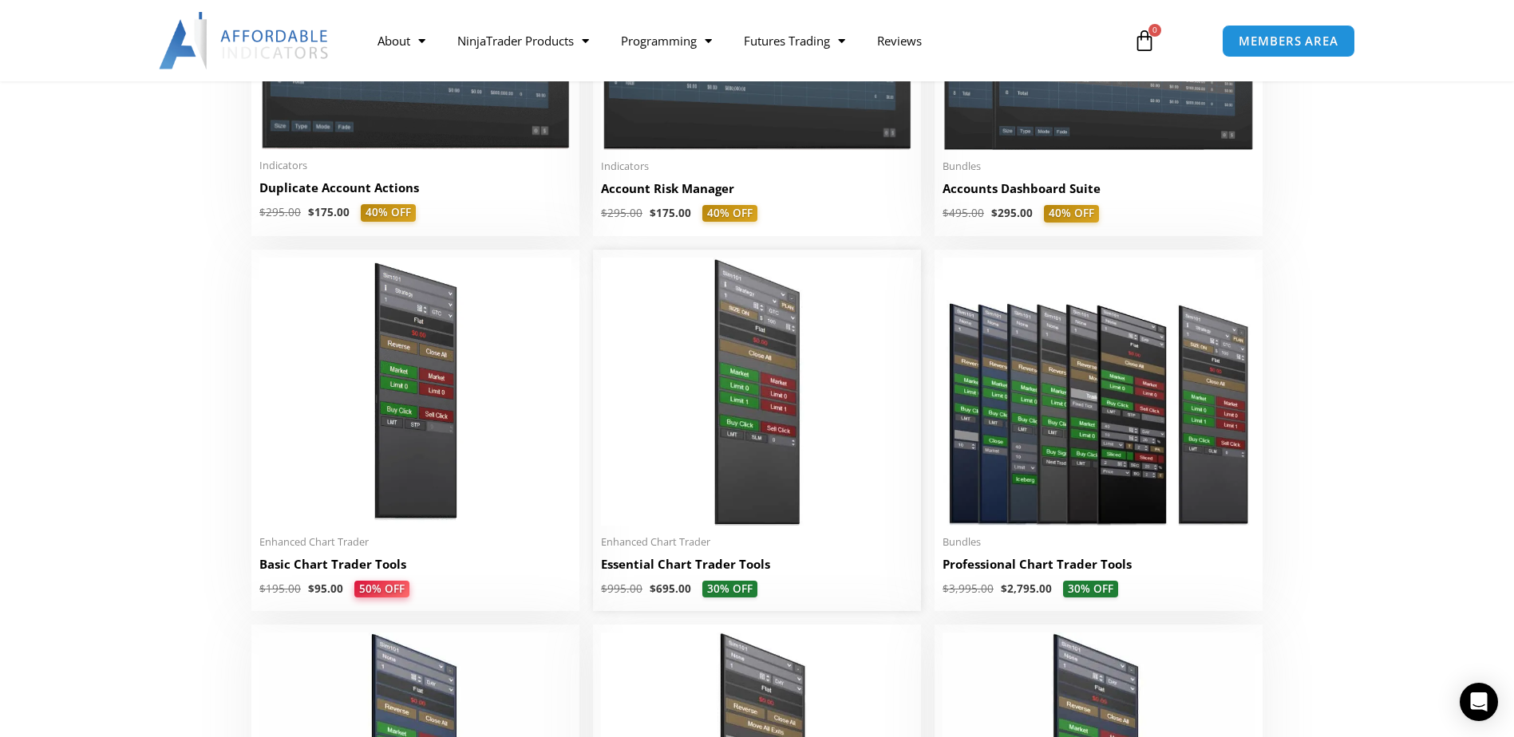
click at [789, 407] on img at bounding box center [757, 392] width 312 height 268
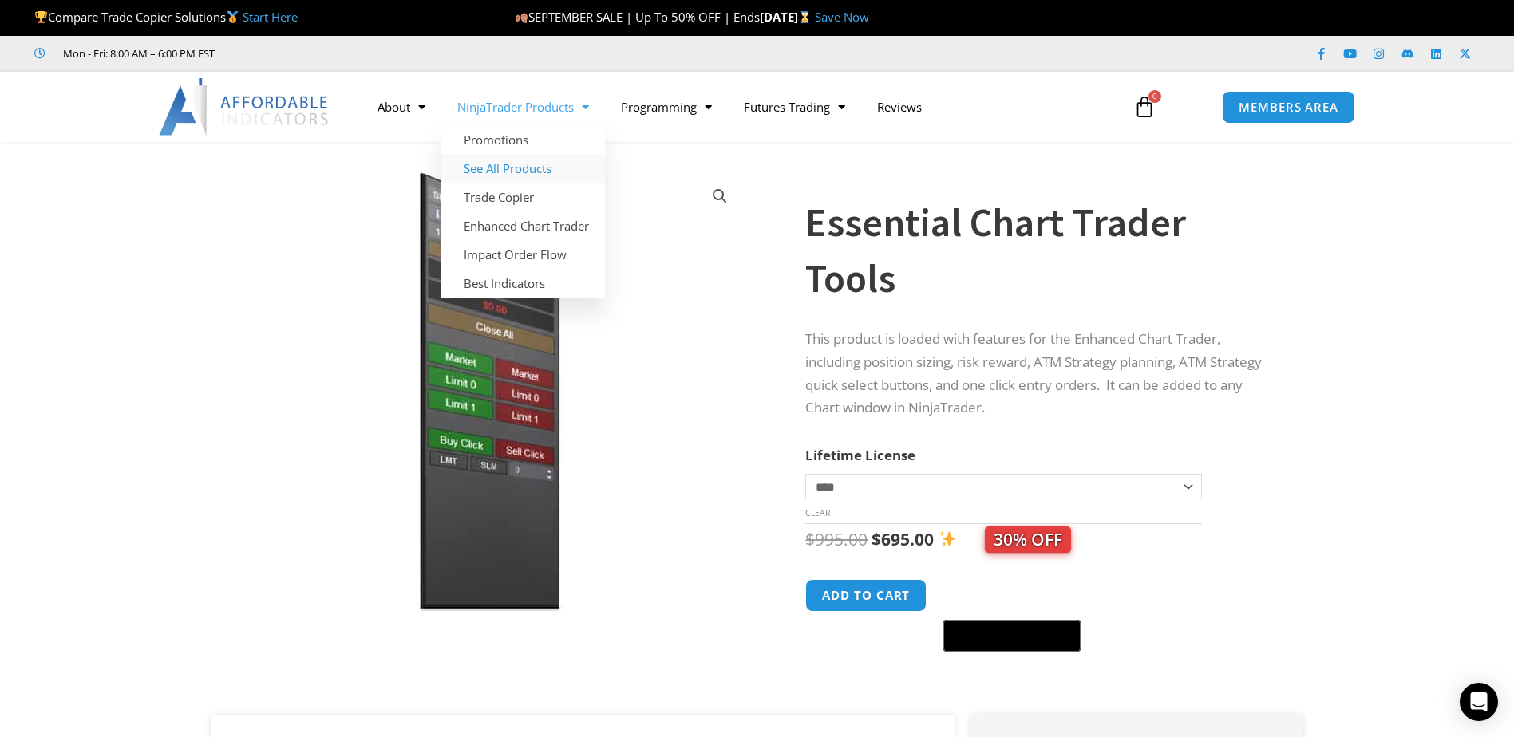
click at [541, 168] on link "See All Products" at bounding box center [523, 168] width 164 height 29
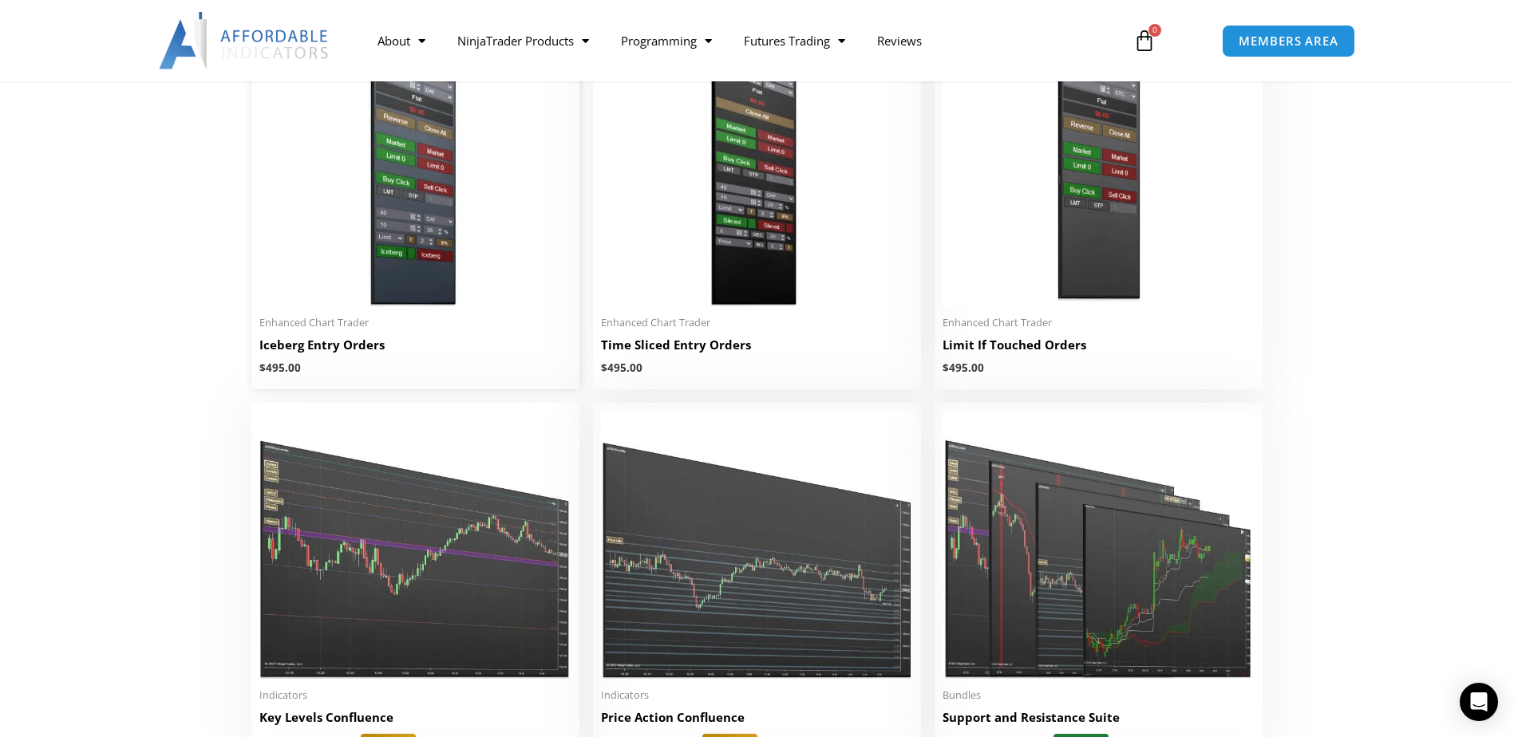
scroll to position [1516, 0]
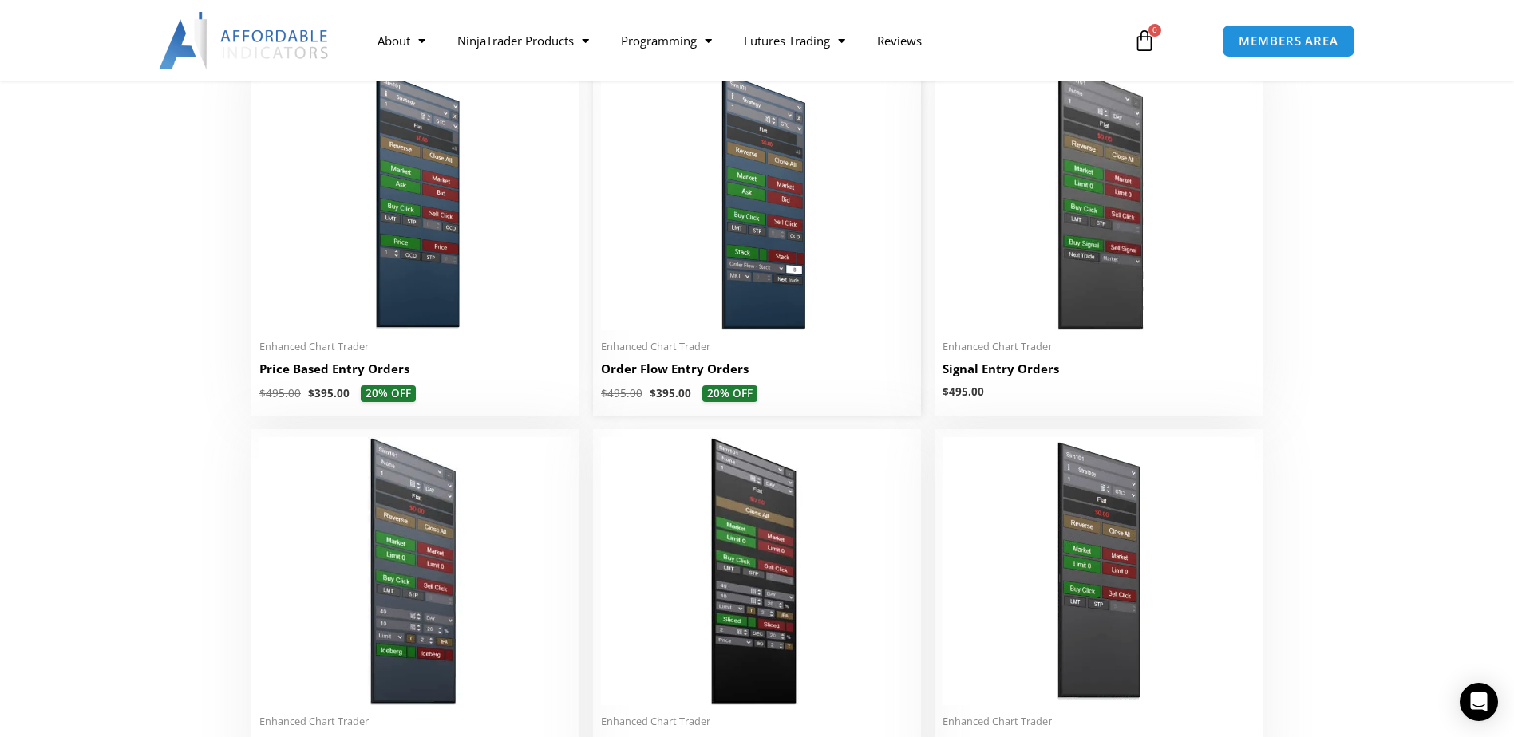
click at [662, 231] on img at bounding box center [757, 196] width 312 height 268
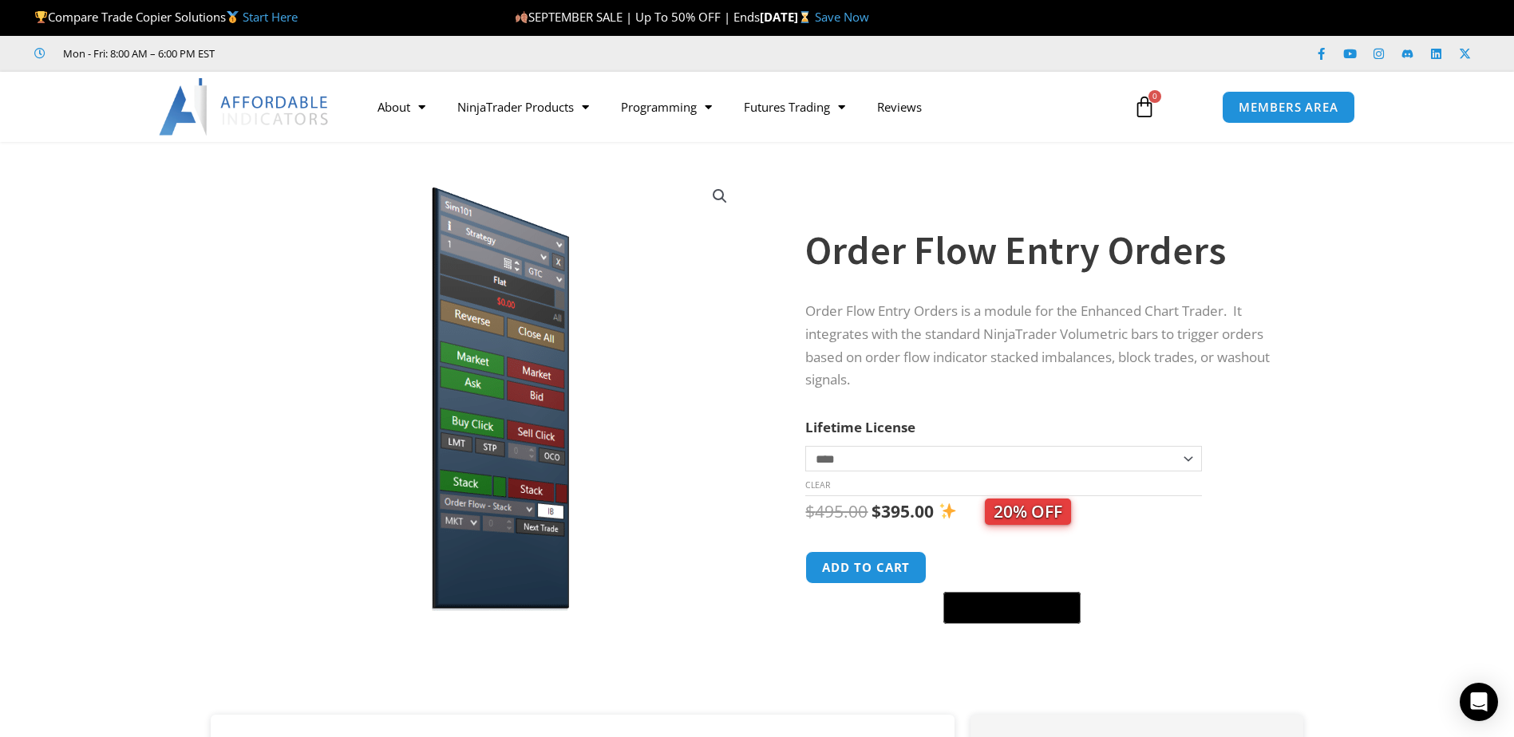
click at [957, 223] on h1 "Order Flow Entry Orders" at bounding box center [1038, 251] width 466 height 56
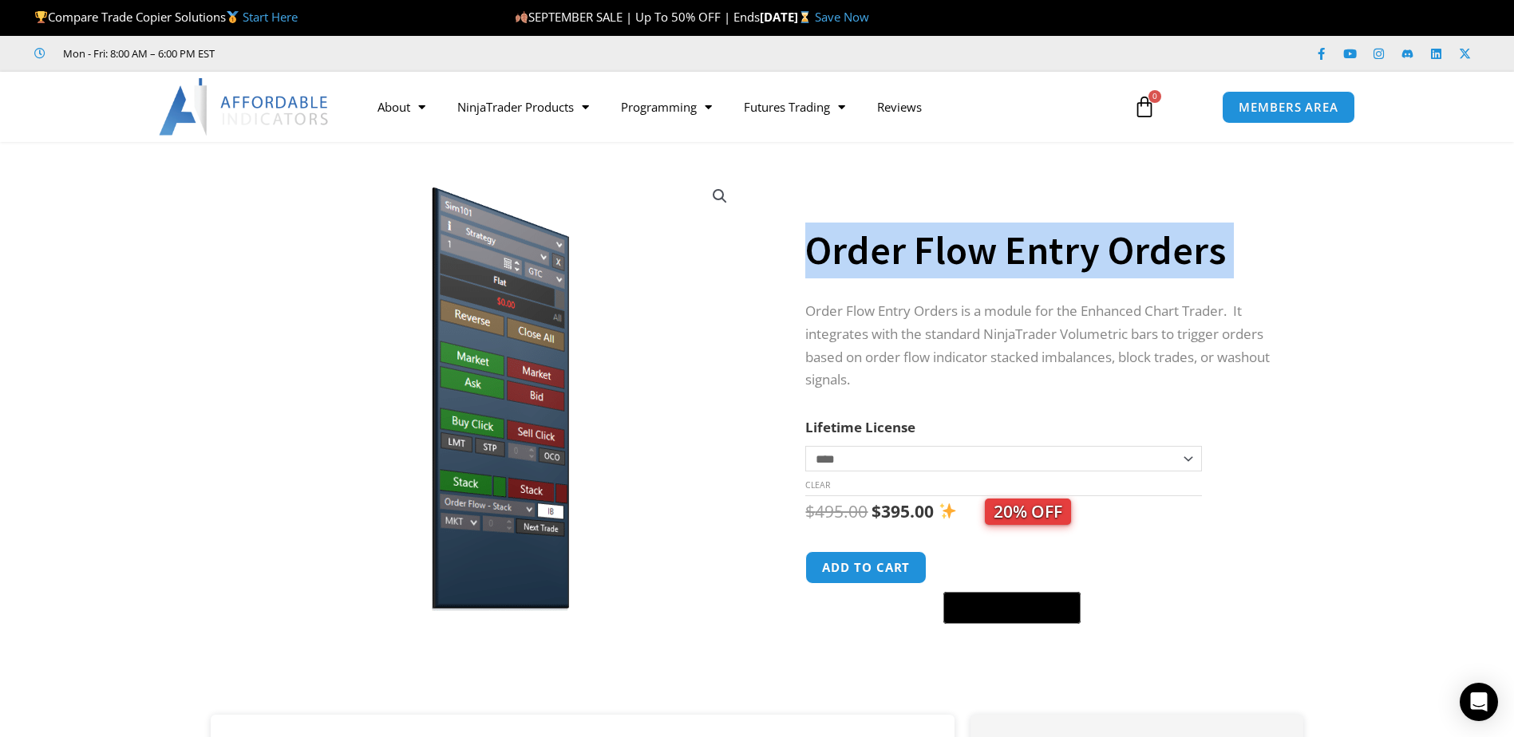
click at [957, 223] on h1 "Order Flow Entry Orders" at bounding box center [1038, 251] width 466 height 56
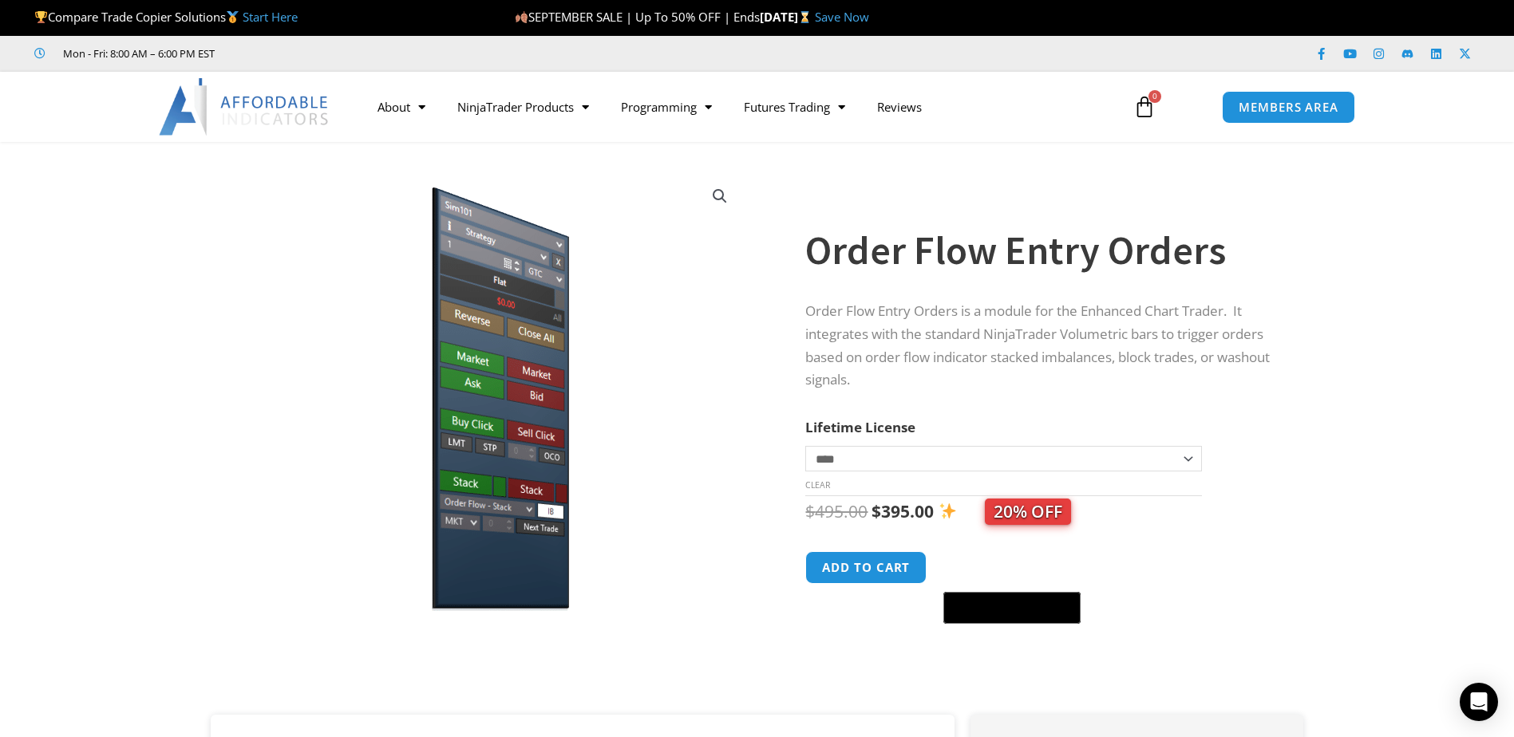
click at [956, 310] on p "Order Flow Entry Orders is a module for the Enhanced Chart Trader. It integrate…" at bounding box center [1038, 346] width 466 height 93
